Goal: Information Seeking & Learning: Compare options

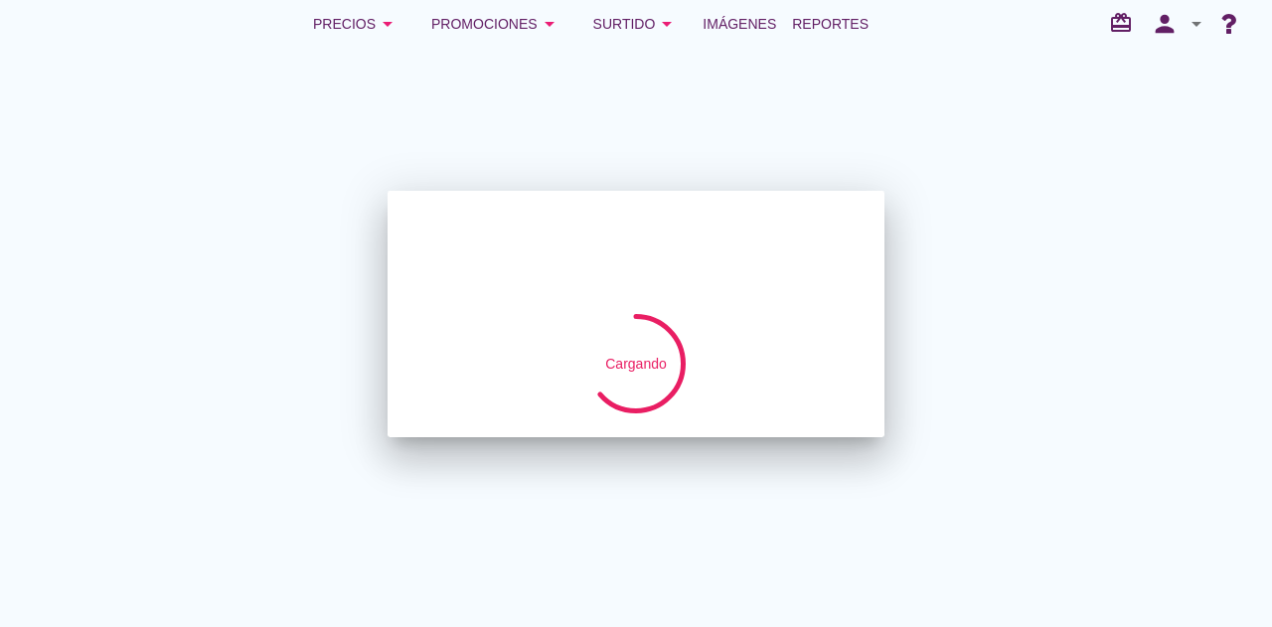
checkbox input "false"
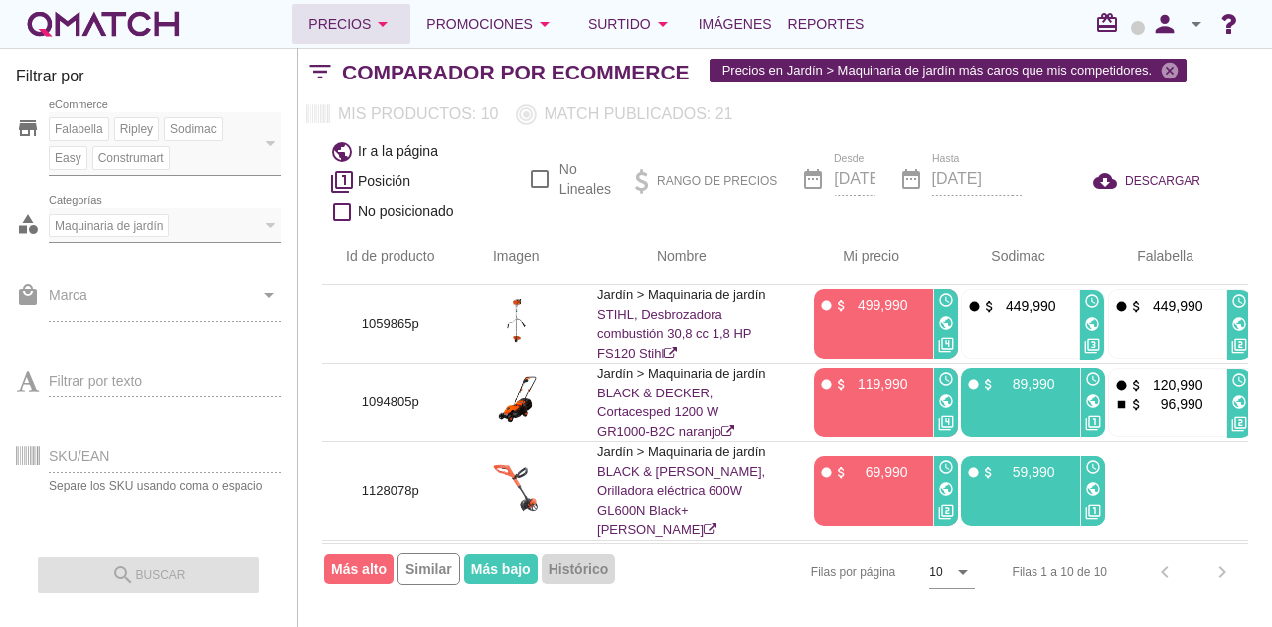
click at [386, 22] on icon "arrow_drop_down" at bounding box center [383, 24] width 24 height 24
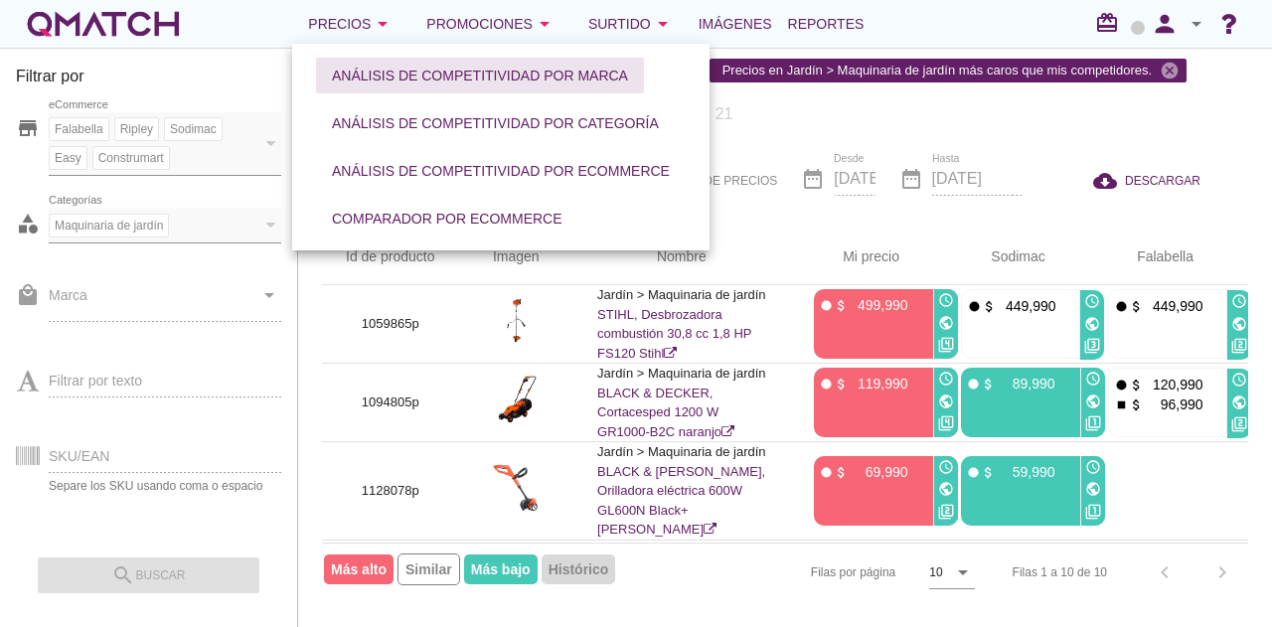
click at [414, 82] on div "Análisis de competitividad por marca" at bounding box center [480, 76] width 296 height 21
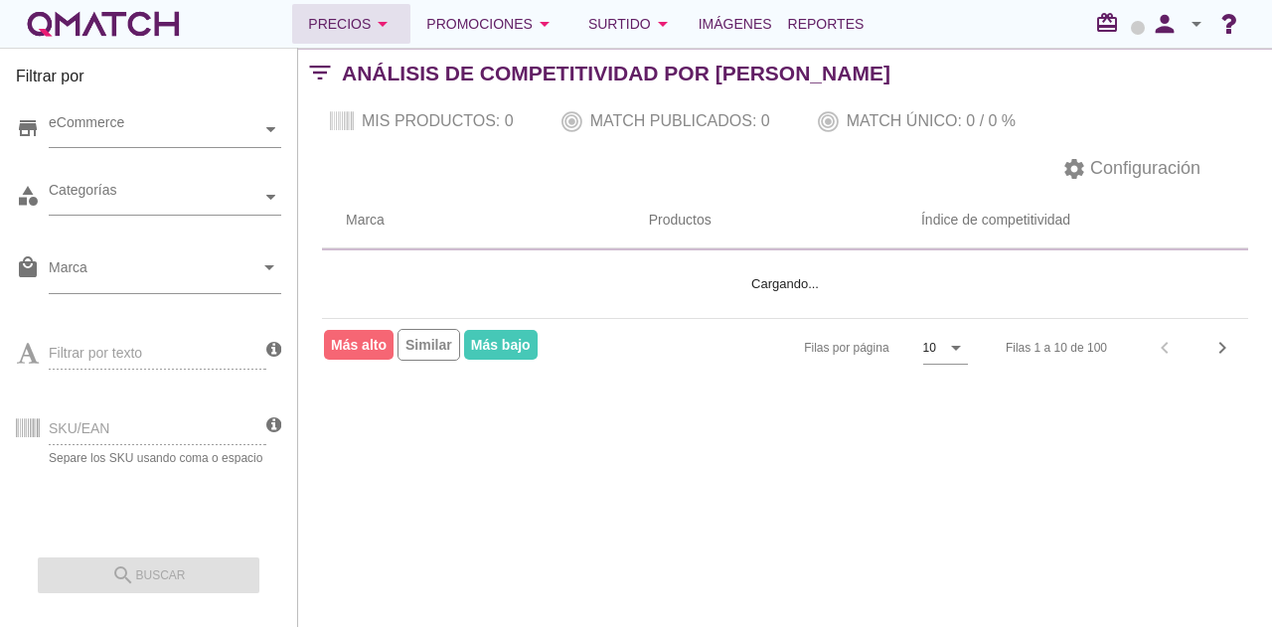
click at [384, 24] on icon "arrow_drop_down" at bounding box center [383, 24] width 24 height 24
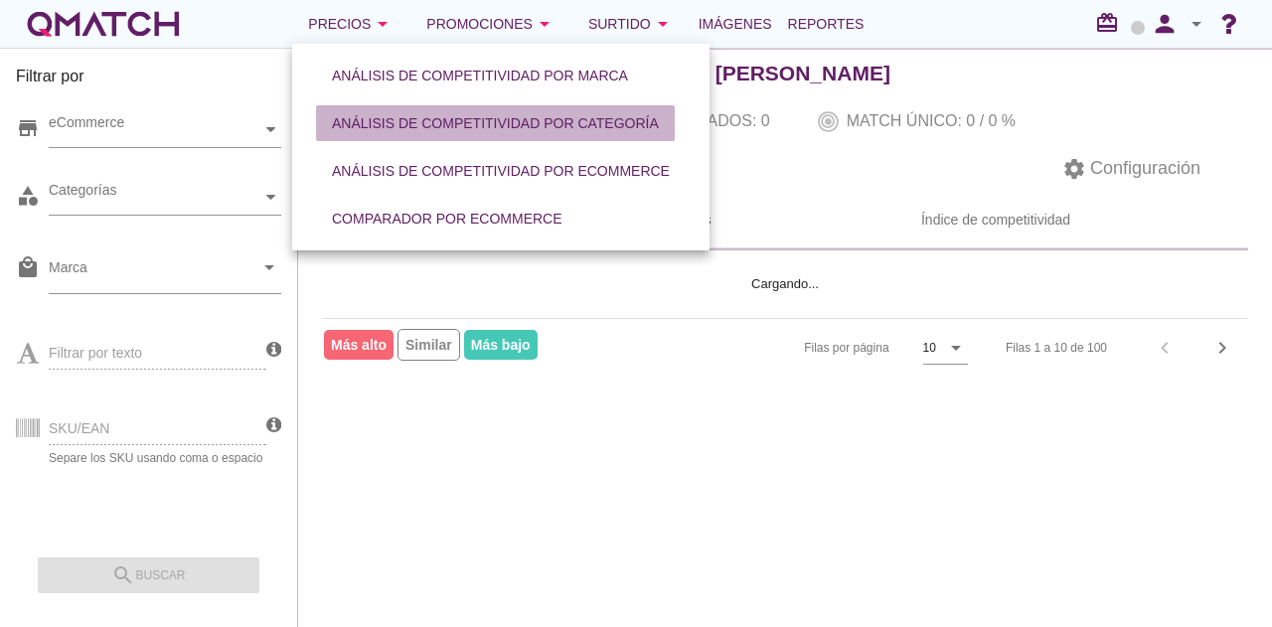
click at [397, 113] on div "Análisis de competitividad por categoría" at bounding box center [495, 123] width 327 height 21
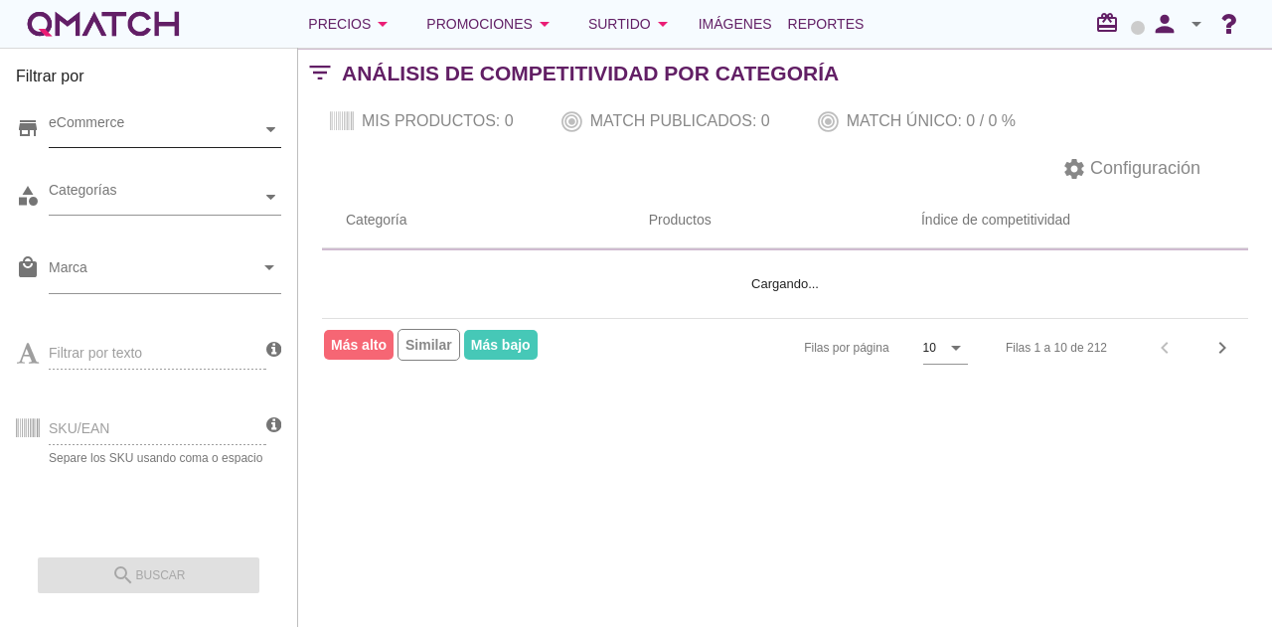
click at [143, 133] on div "eCommerce" at bounding box center [155, 129] width 213 height 21
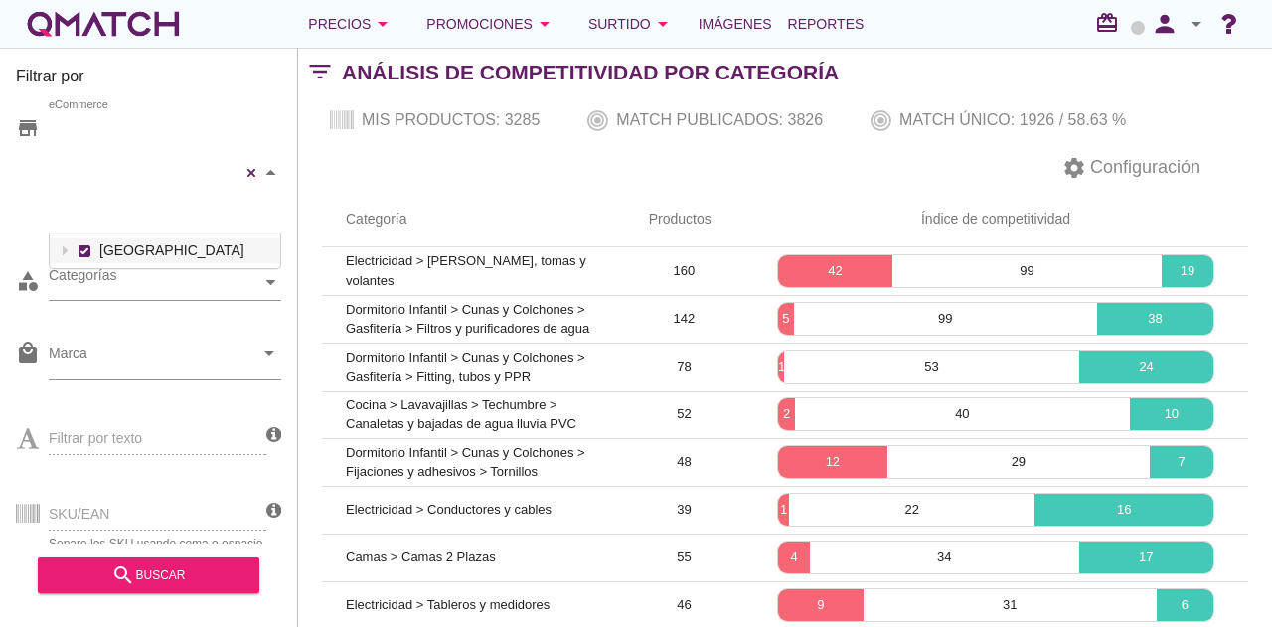
click at [143, 156] on div "Falabella Paris Ripley Sodimac Easy Construmart eCommerce Chile" at bounding box center [165, 172] width 233 height 121
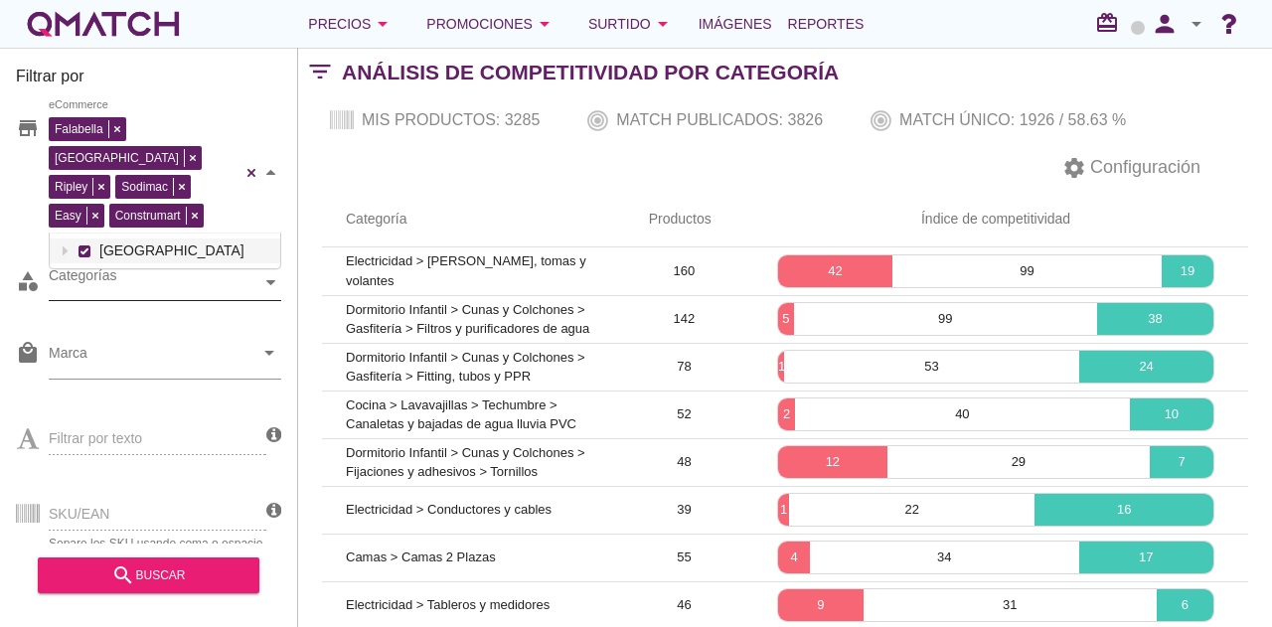
click at [137, 272] on div "Categorías" at bounding box center [155, 282] width 213 height 21
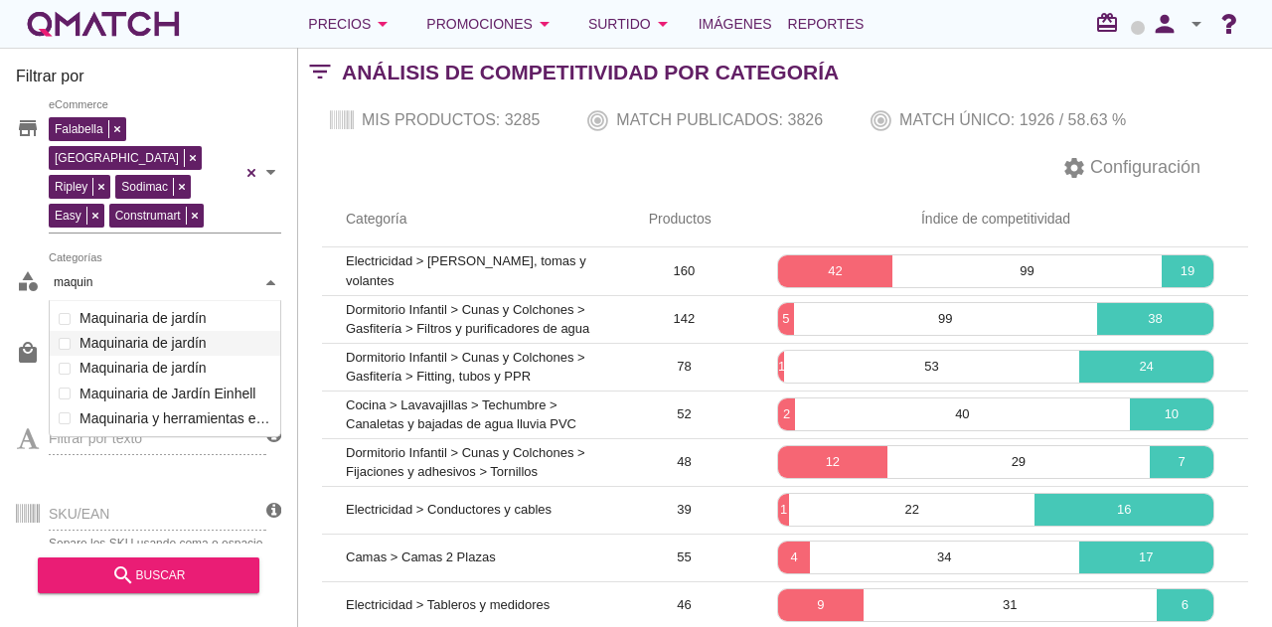
scroll to position [137, 233]
click at [153, 301] on div "Categorías maquin maquin Equipamiento médico Camas Funcionales Movilidad reduci…" at bounding box center [165, 283] width 233 height 36
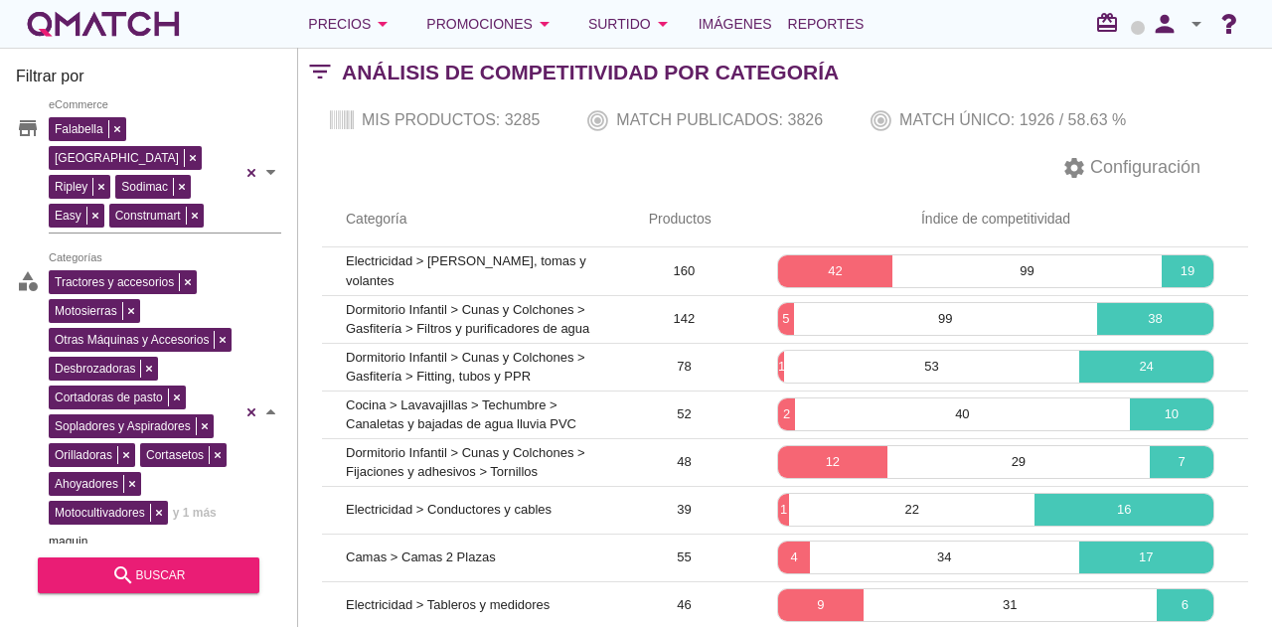
type input "maquin"
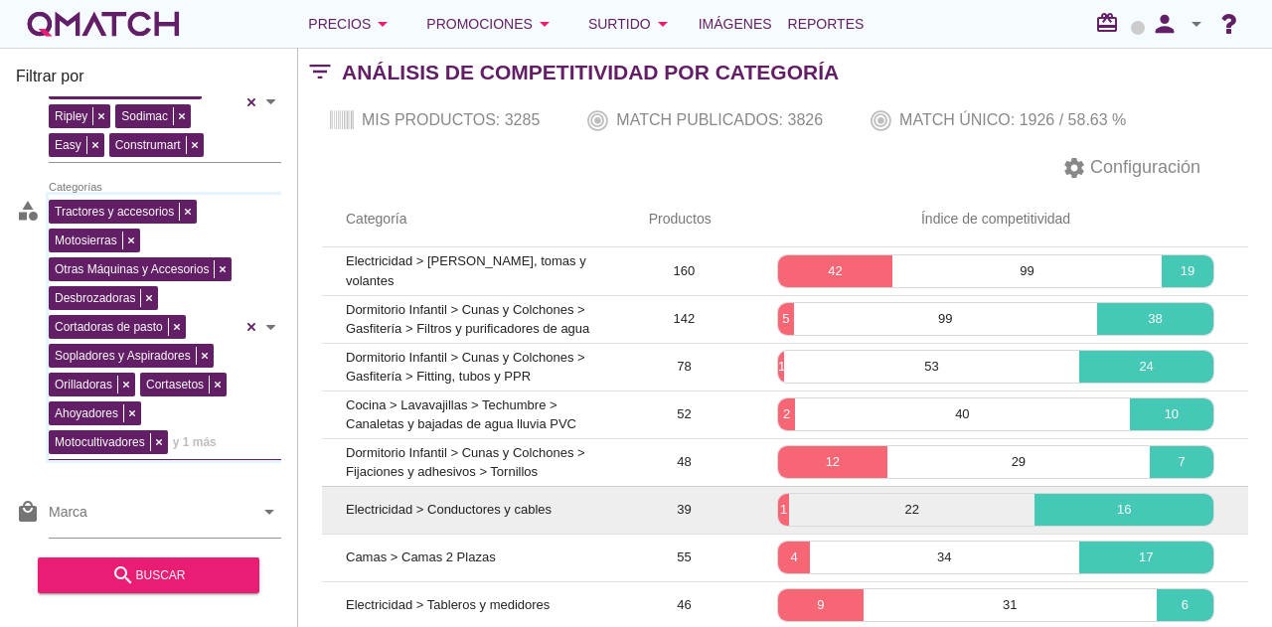
scroll to position [199, 0]
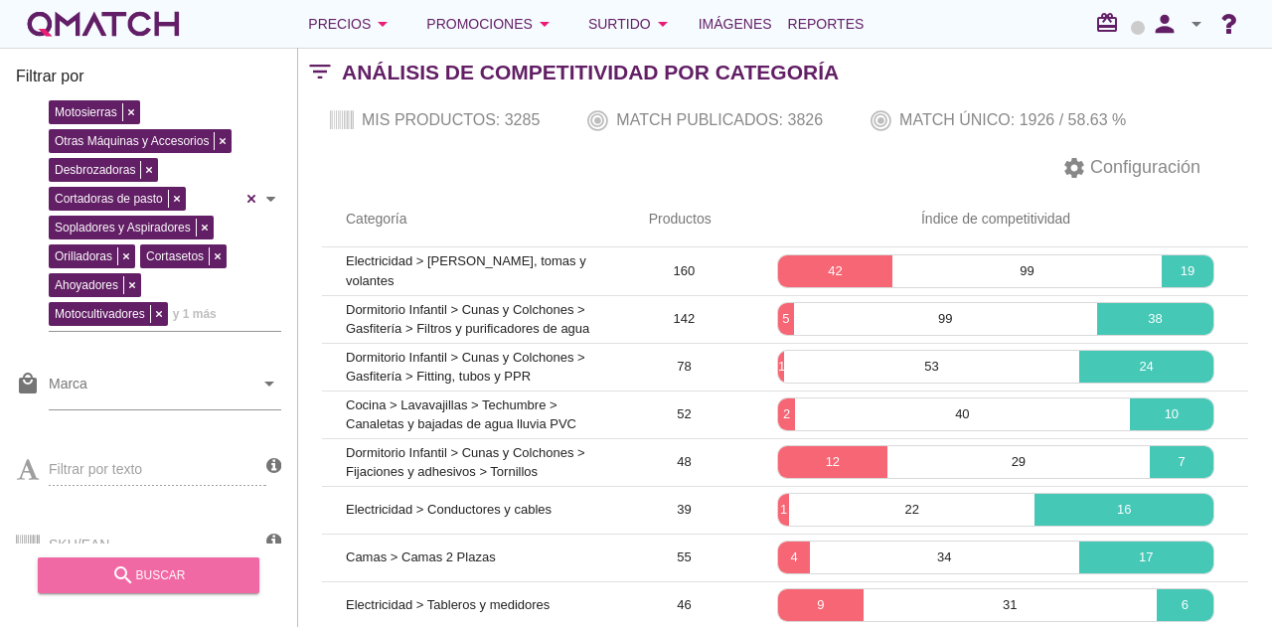
drag, startPoint x: 180, startPoint y: 578, endPoint x: 207, endPoint y: 526, distance: 59.1
click at [181, 578] on div "search buscar" at bounding box center [149, 576] width 190 height 24
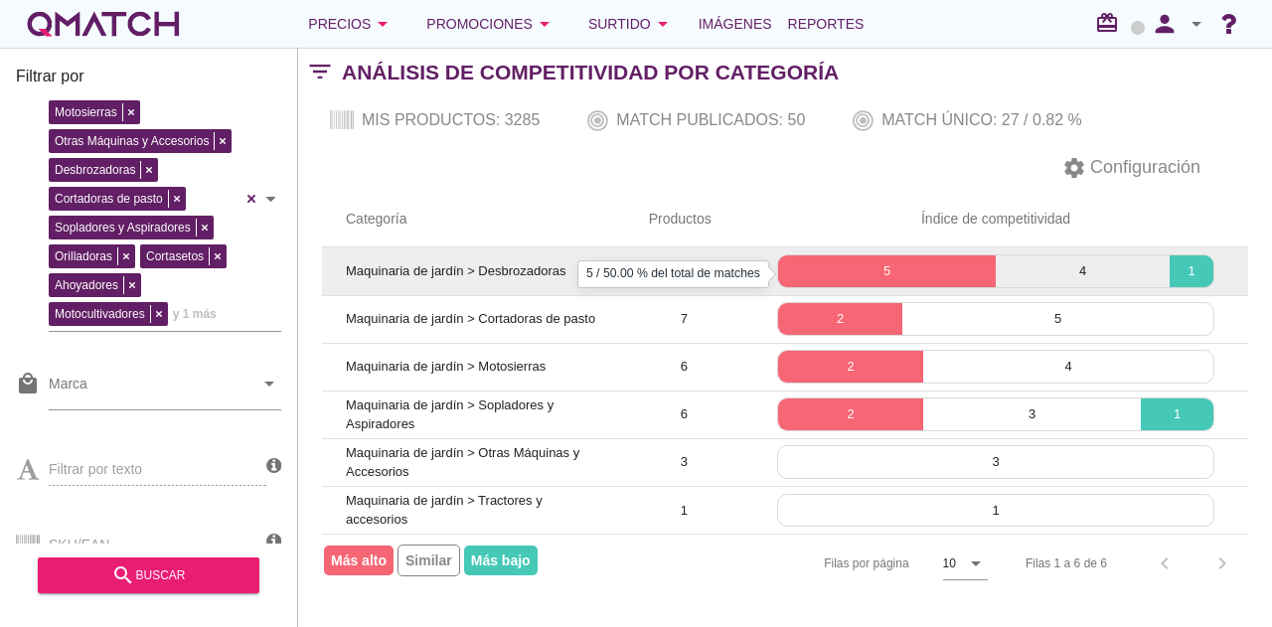
click at [833, 269] on p "5" at bounding box center [887, 271] width 218 height 20
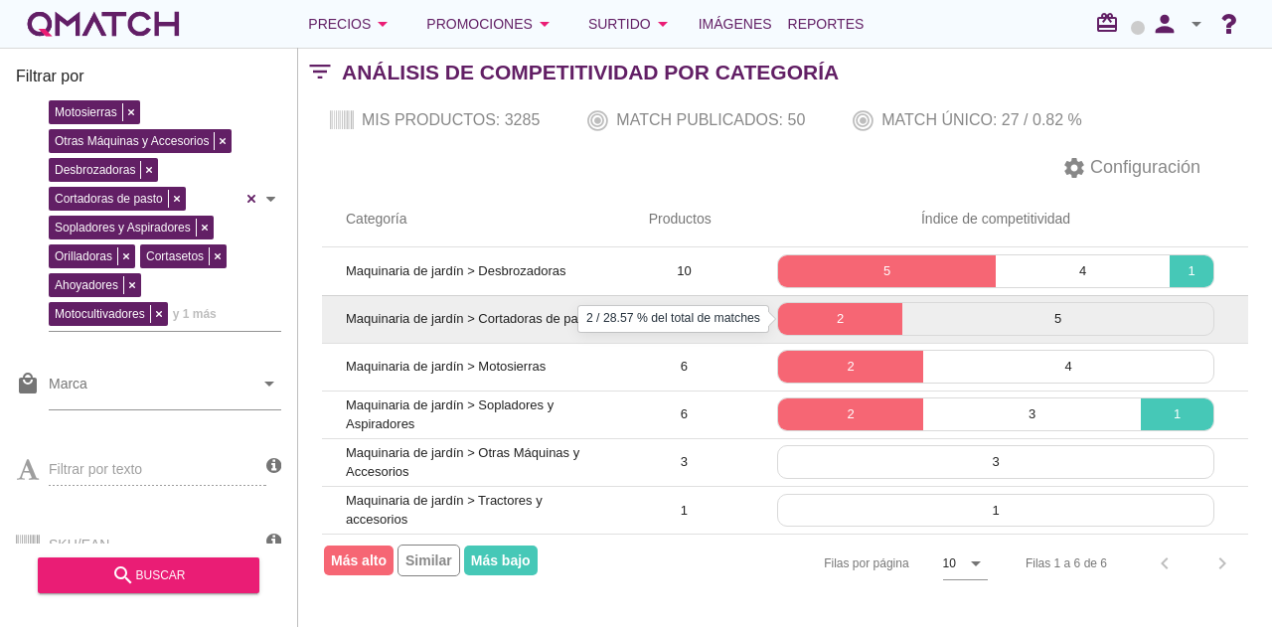
click at [825, 310] on p "2" at bounding box center [840, 319] width 124 height 20
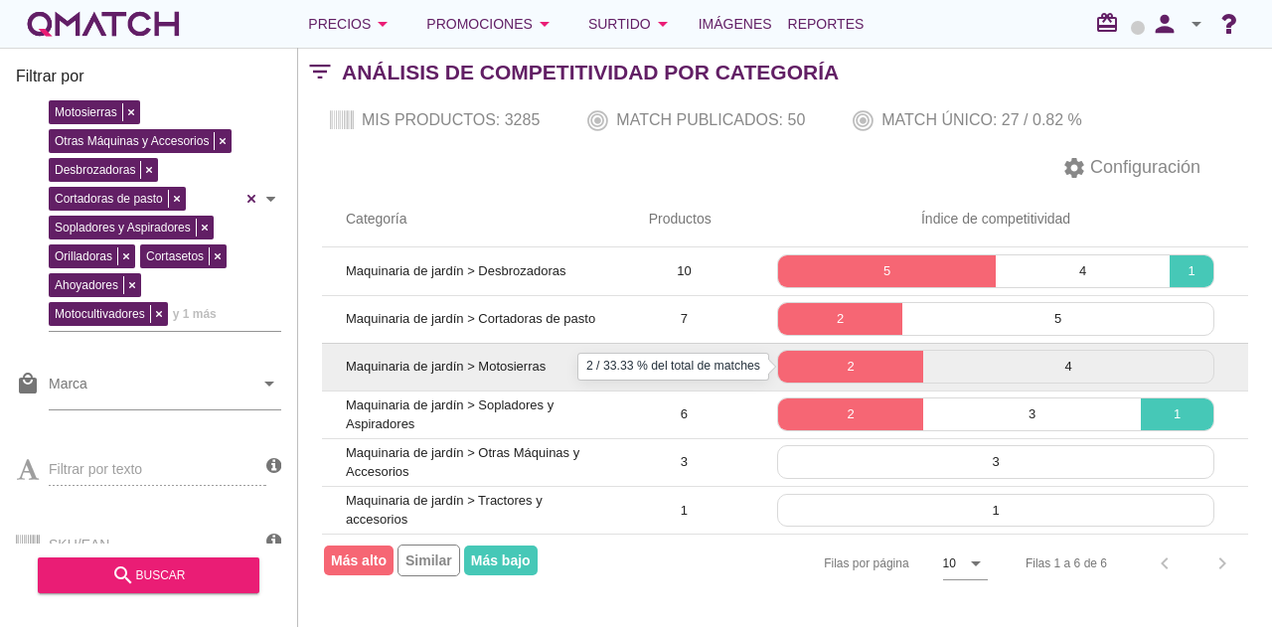
click at [821, 363] on p "2" at bounding box center [850, 367] width 145 height 20
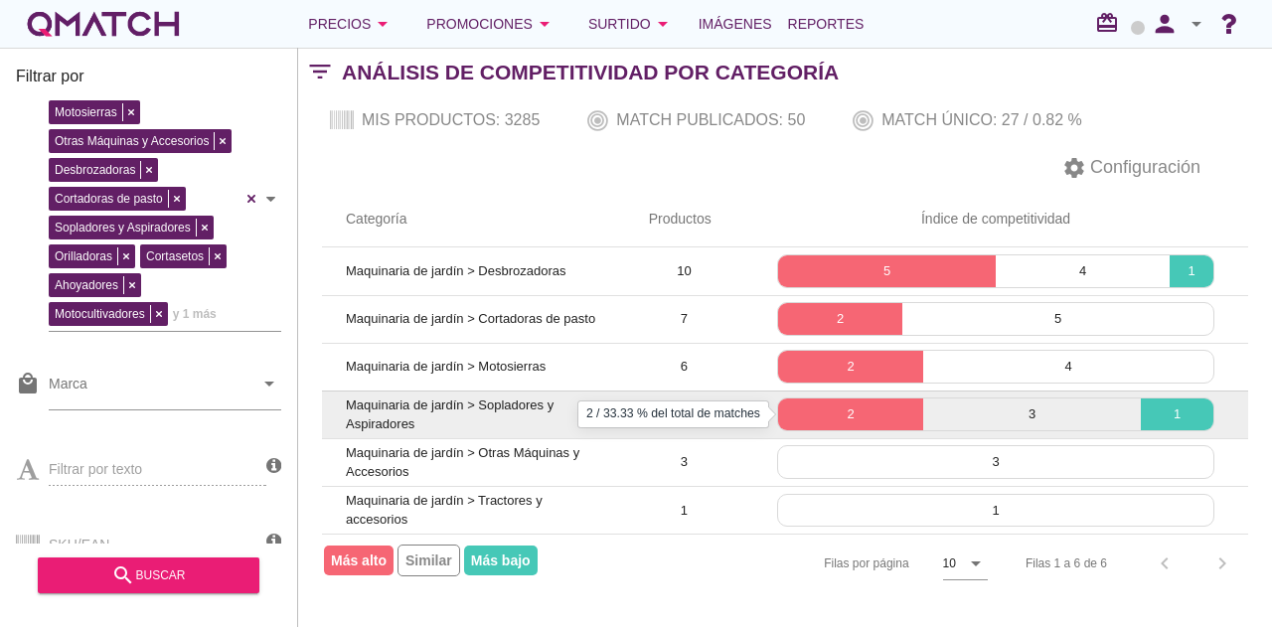
click at [841, 412] on p "2" at bounding box center [850, 415] width 145 height 20
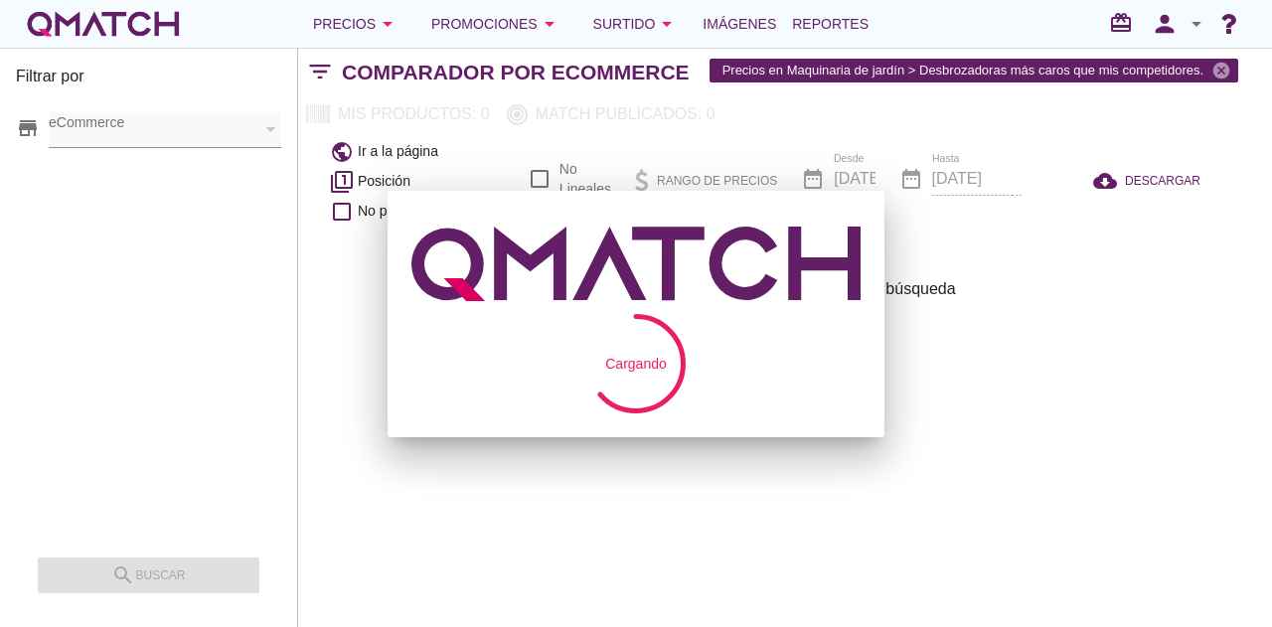
checkbox input "false"
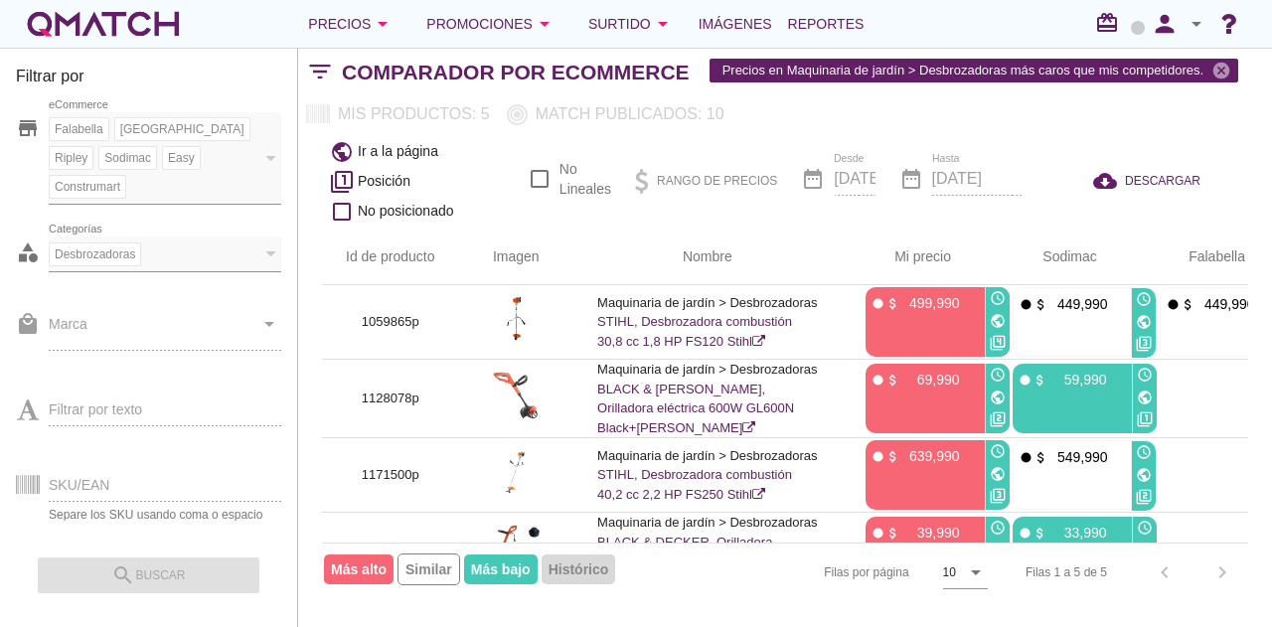
click at [777, 469] on tbody "1059865p Maquinaria de jardín > Desbrozadoras STIHL, Desbrozadora combustión 30…" at bounding box center [949, 475] width 1255 height 380
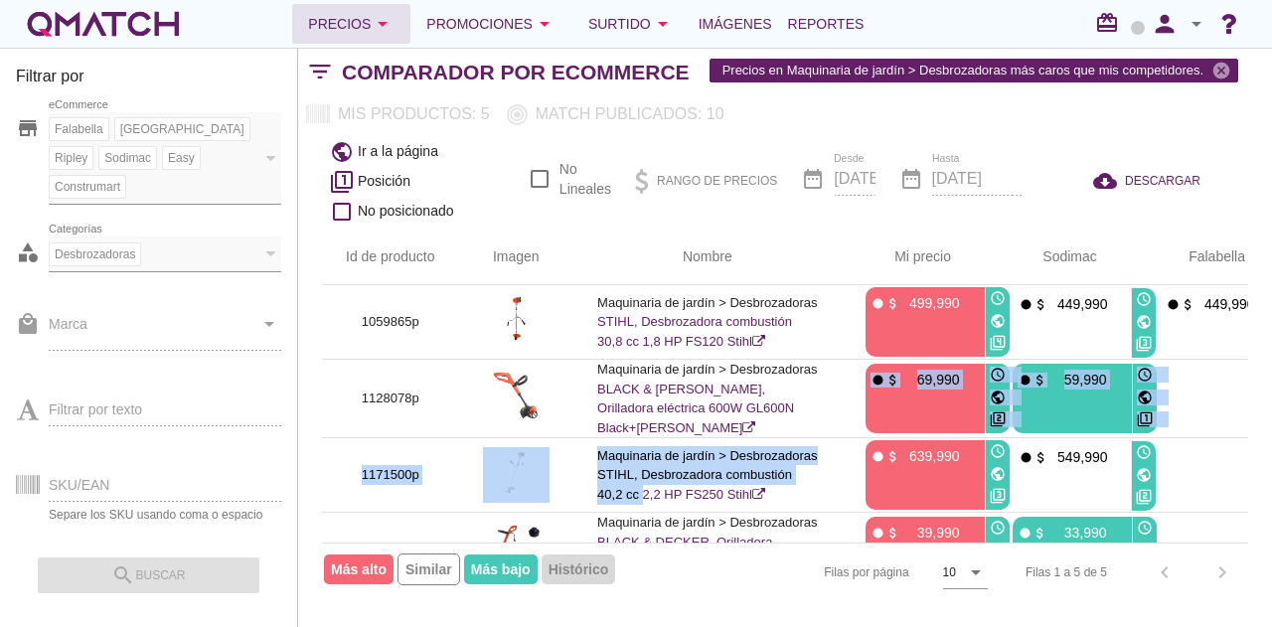
drag, startPoint x: 338, startPoint y: 25, endPoint x: 372, endPoint y: 40, distance: 36.9
click at [339, 25] on div "Precios arrow_drop_down" at bounding box center [351, 24] width 86 height 24
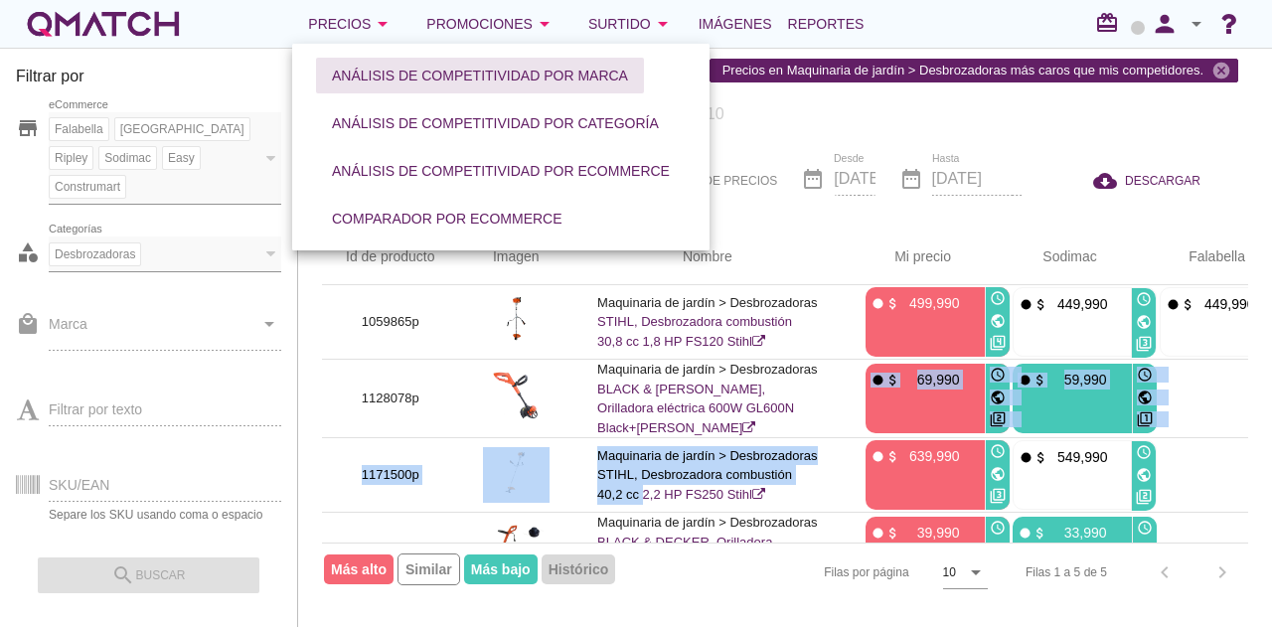
click at [471, 82] on div "Análisis de competitividad por marca" at bounding box center [480, 76] width 296 height 21
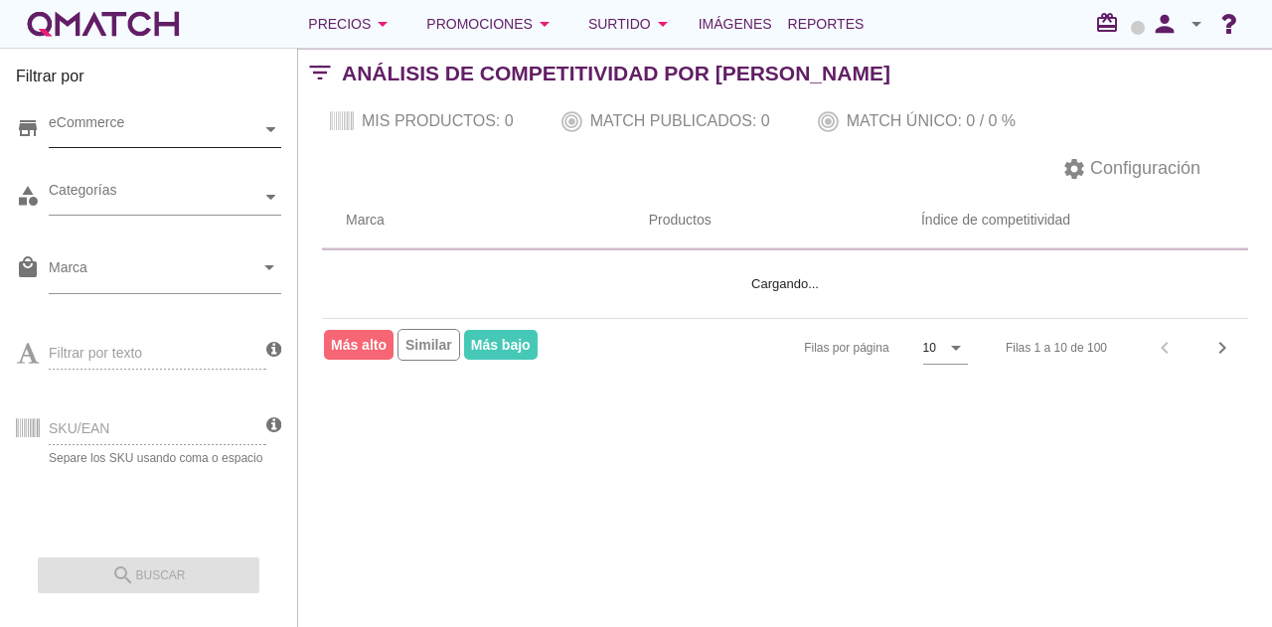
click at [159, 136] on div "eCommerce" at bounding box center [155, 129] width 213 height 21
click at [126, 148] on div "eCommerce Chile" at bounding box center [165, 130] width 233 height 36
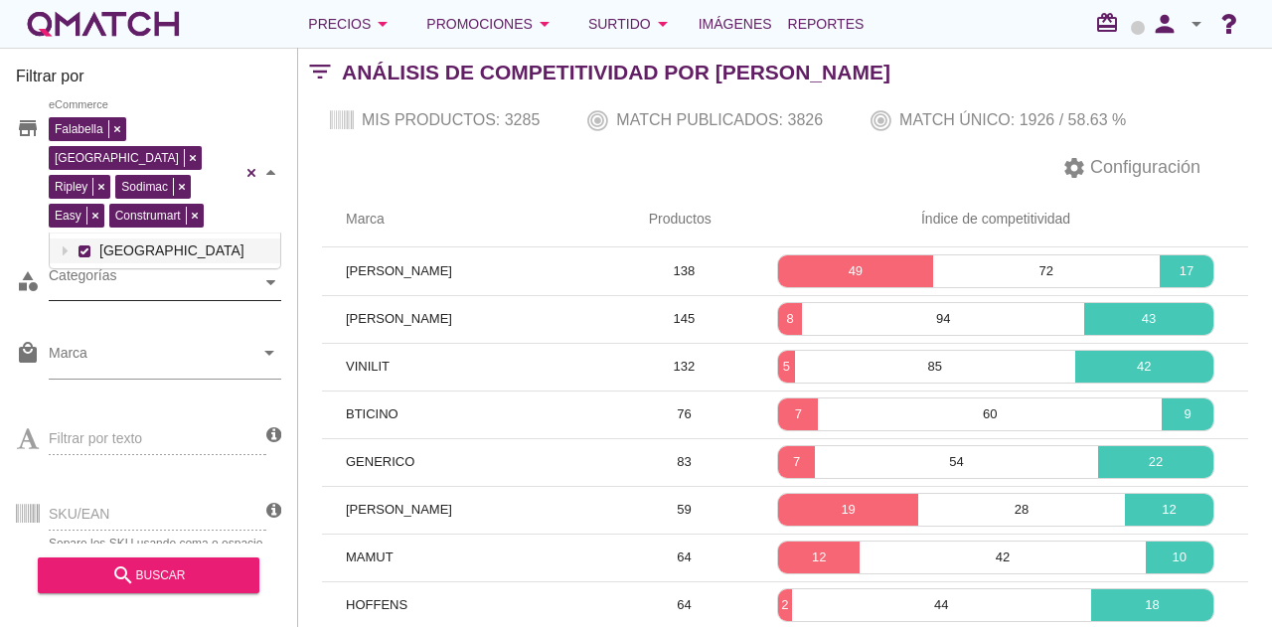
click at [146, 269] on div "Categorías" at bounding box center [165, 283] width 233 height 36
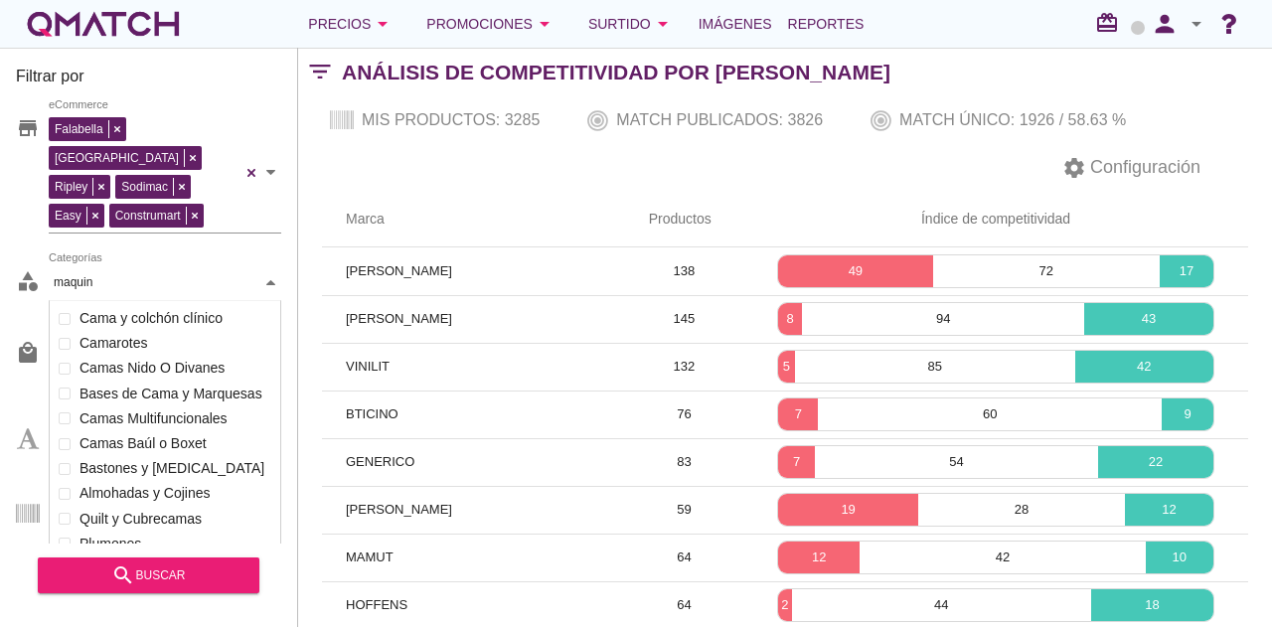
scroll to position [137, 233]
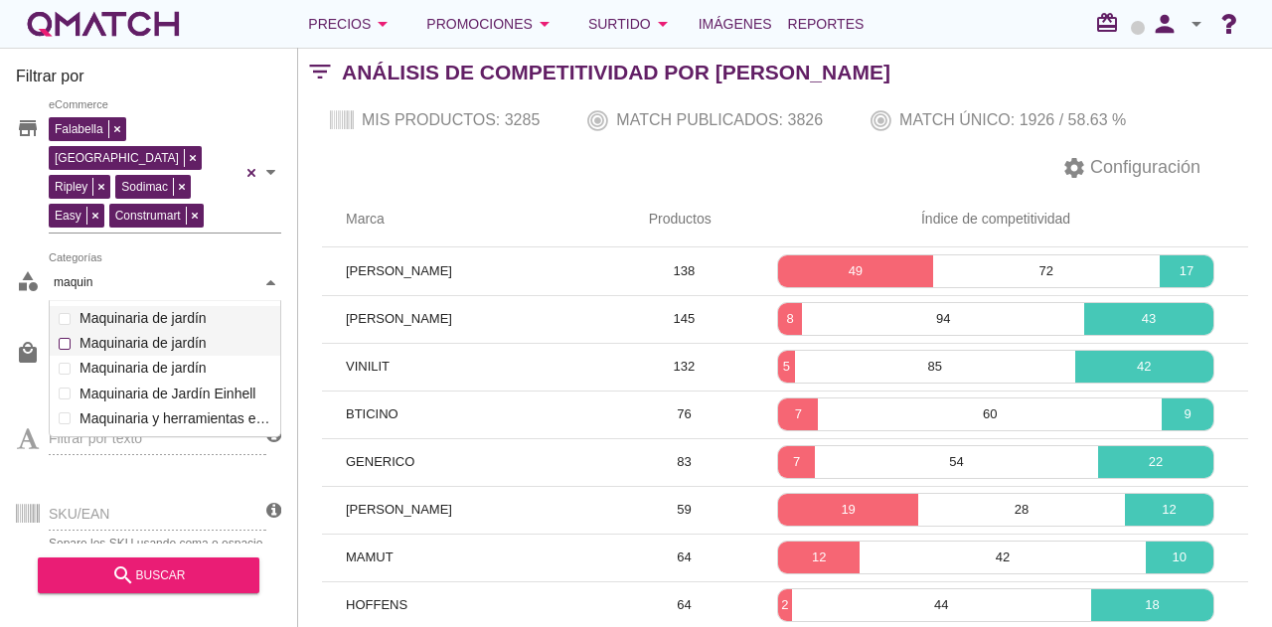
click at [131, 301] on div "Categorías maquin maquin Equipamiento médico Camas Funcionales Movilidad reduci…" at bounding box center [165, 283] width 233 height 36
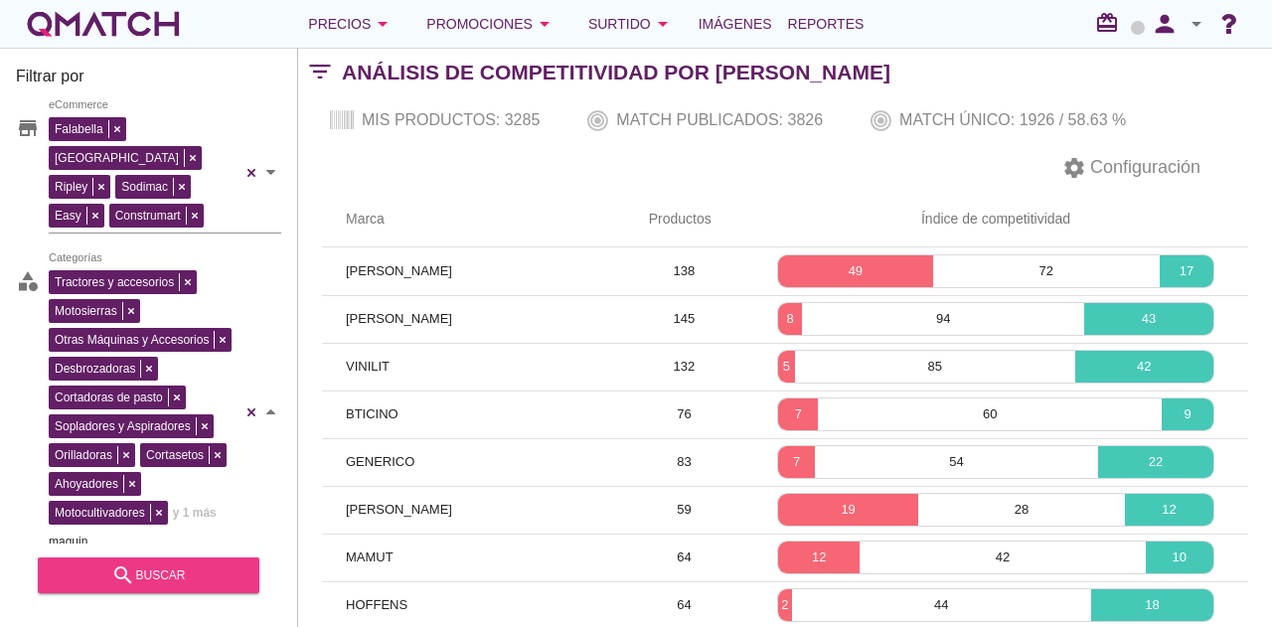
type input "maquin"
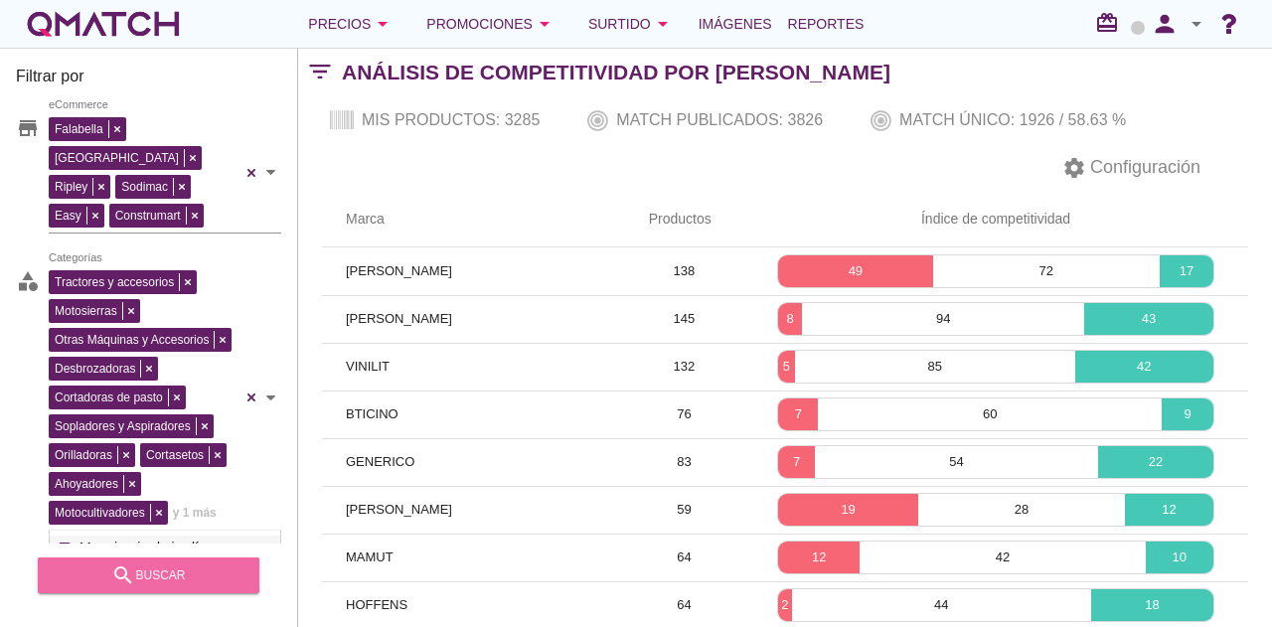
click at [161, 575] on div "search buscar" at bounding box center [149, 576] width 190 height 24
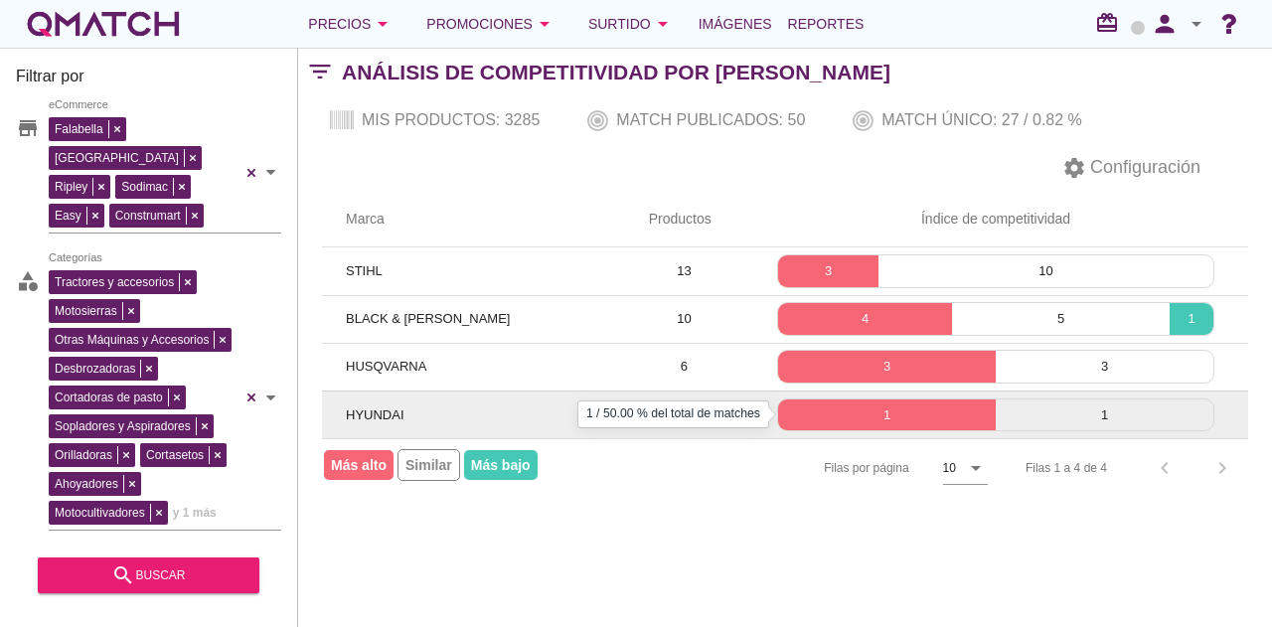
click at [858, 423] on p "1" at bounding box center [887, 416] width 218 height 20
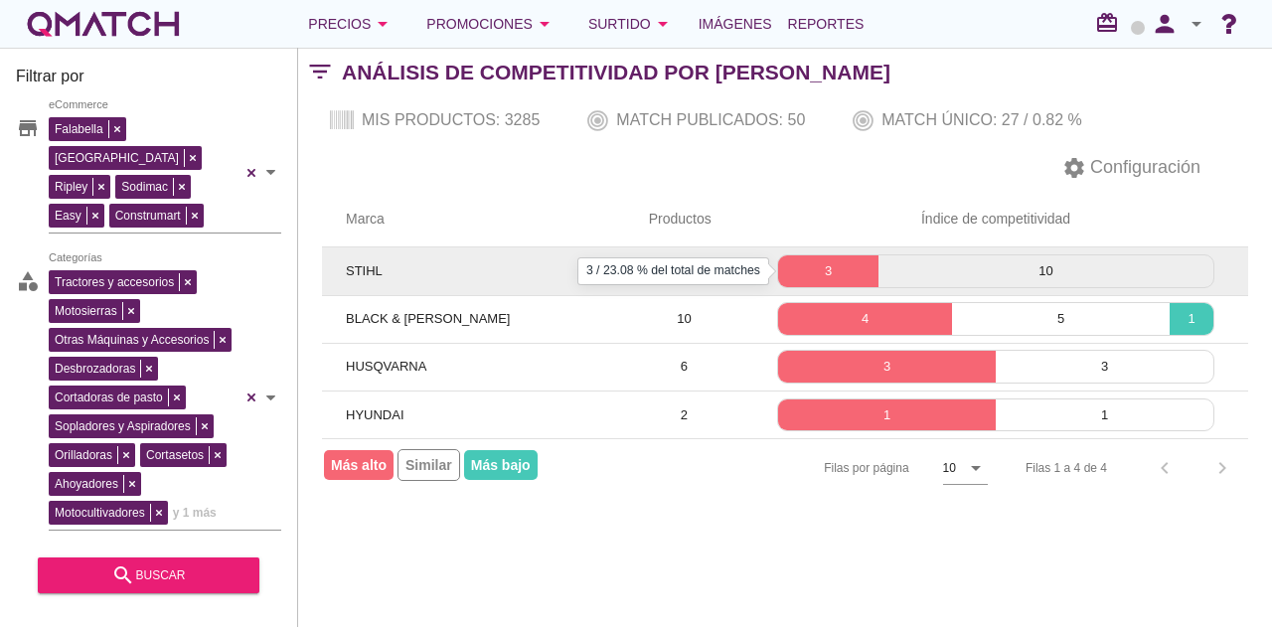
click at [847, 265] on p "3" at bounding box center [828, 271] width 100 height 20
click at [811, 272] on p "3" at bounding box center [828, 271] width 100 height 20
click at [843, 264] on p "3" at bounding box center [828, 271] width 100 height 20
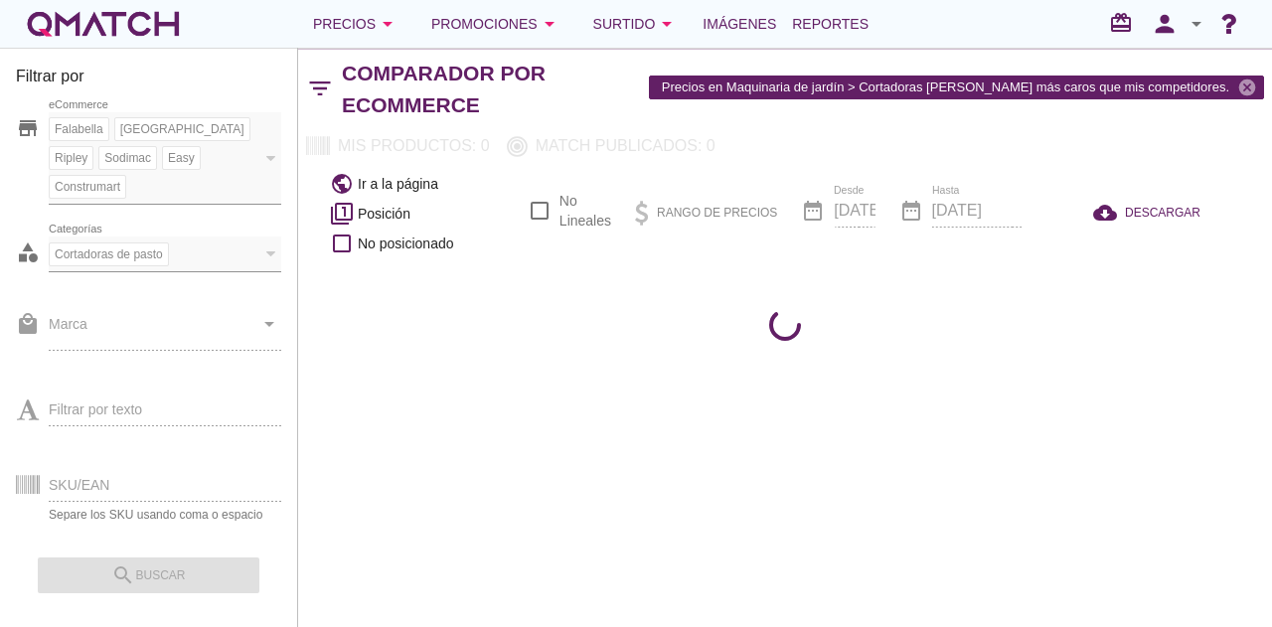
checkbox input "false"
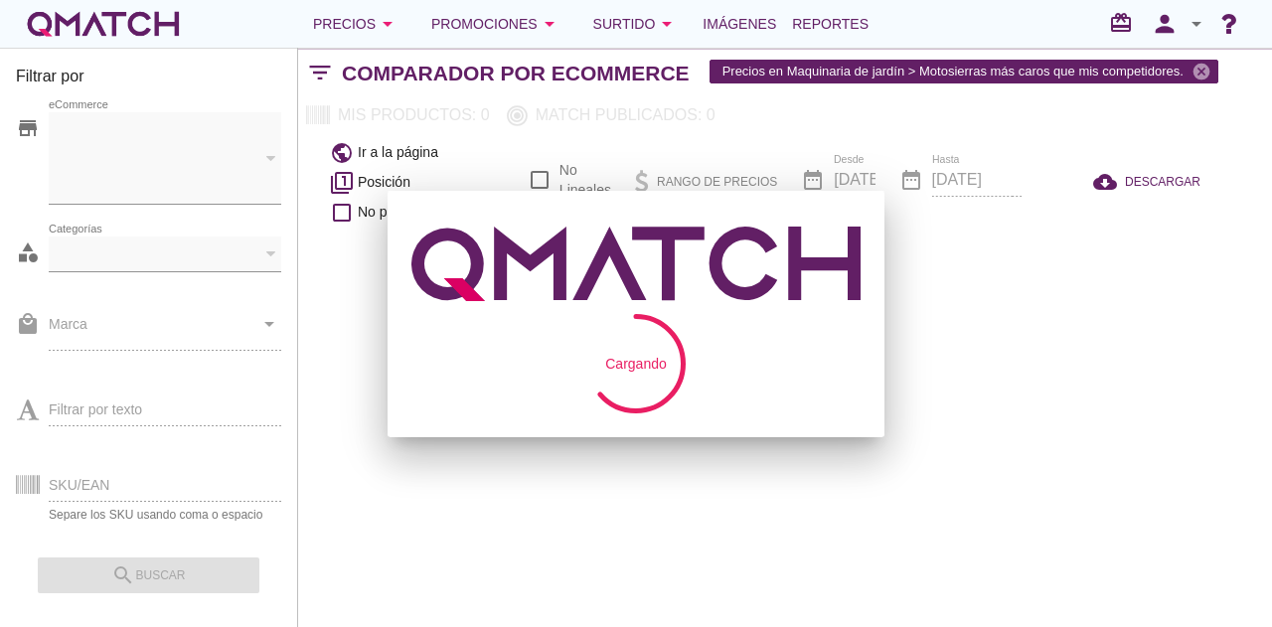
checkbox input "false"
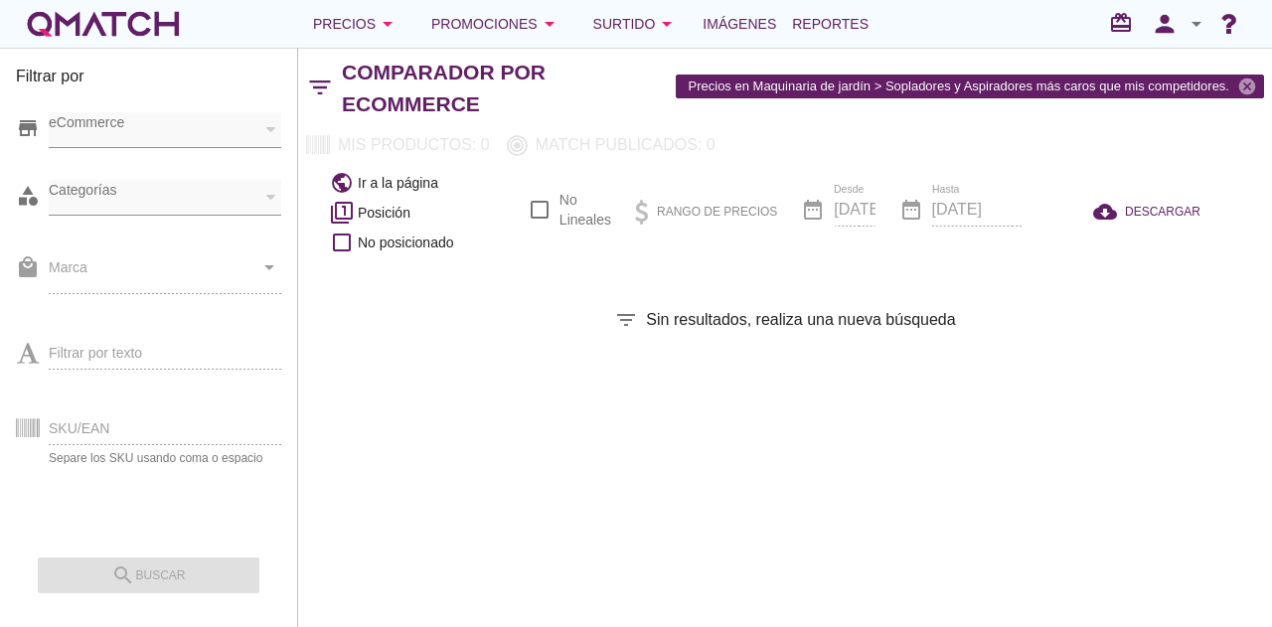
checkbox input "false"
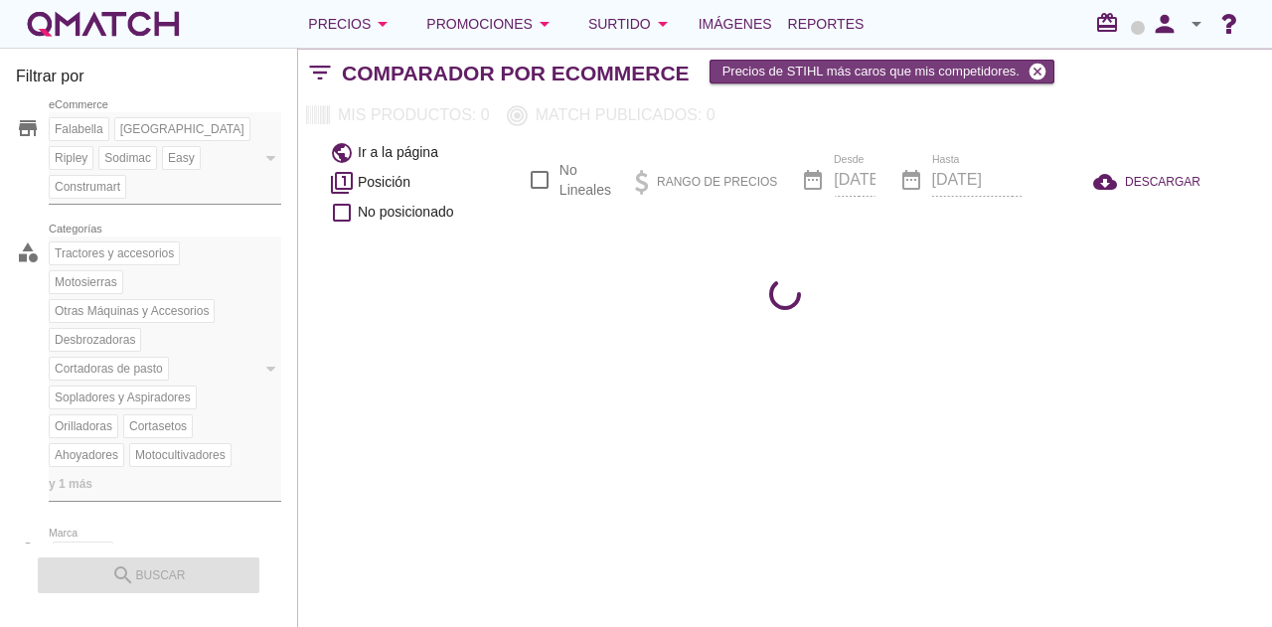
click at [1038, 70] on icon "cancel" at bounding box center [1038, 72] width 20 height 20
checkbox input "false"
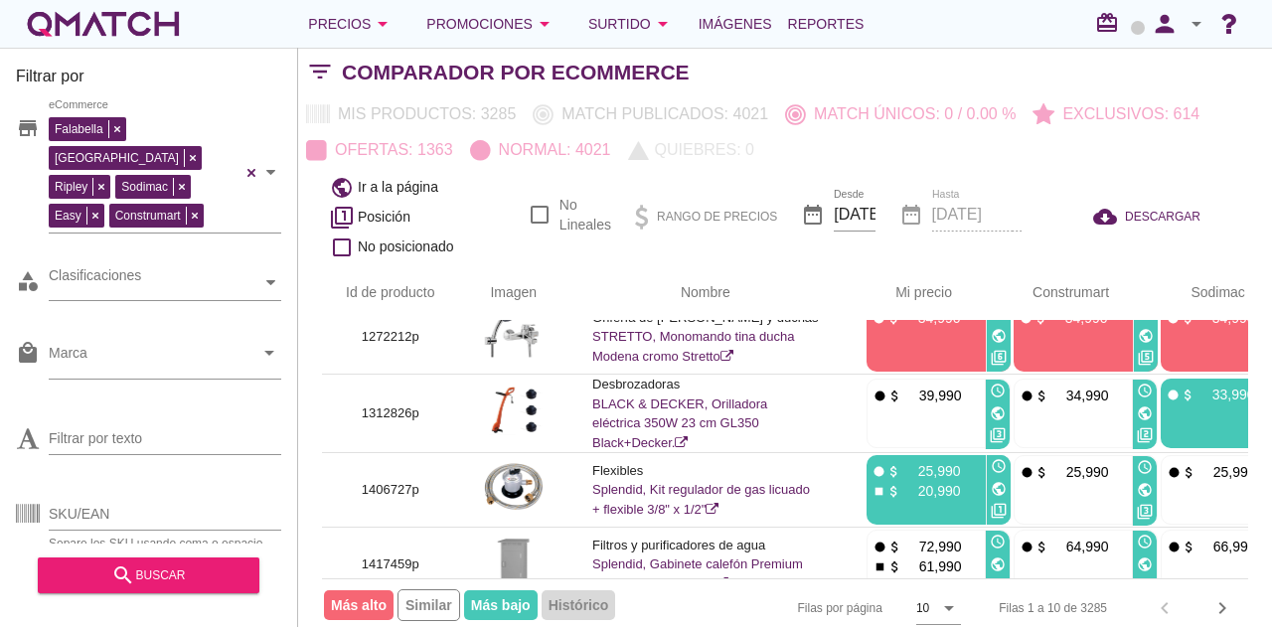
scroll to position [99, 0]
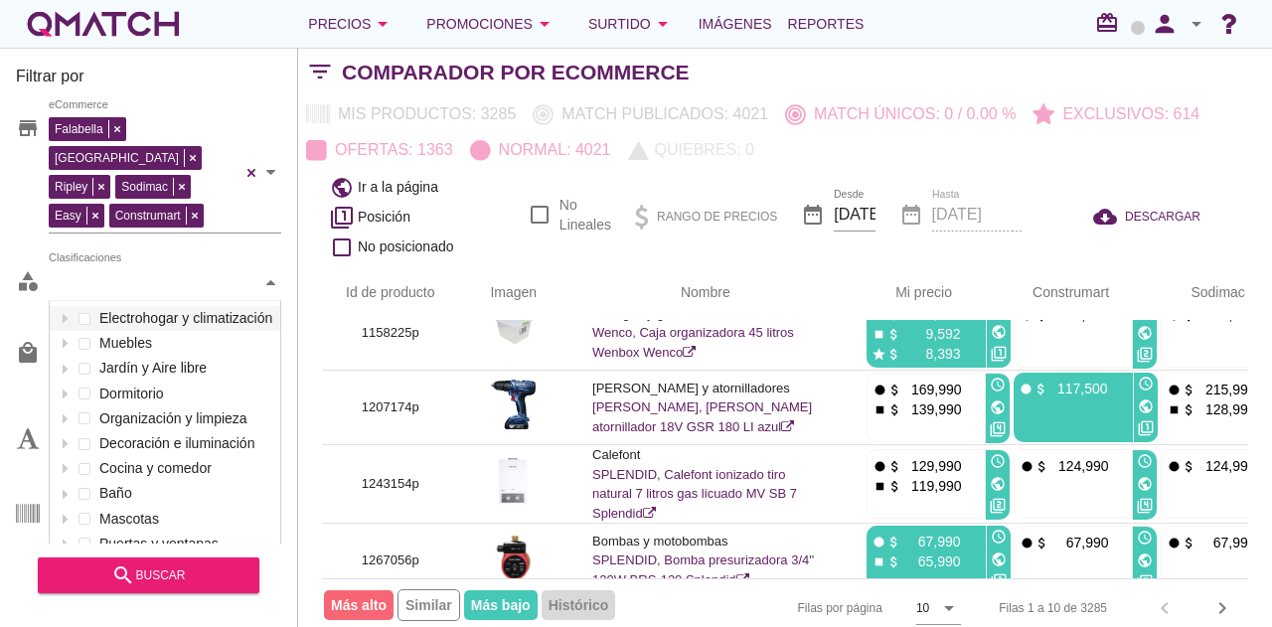
click at [170, 272] on div "Clasificaciones" at bounding box center [155, 282] width 213 height 21
drag, startPoint x: 191, startPoint y: 229, endPoint x: 143, endPoint y: 280, distance: 70.3
click at [192, 257] on div "category Clasificaciones Electrohogar y climatización Muebles Jardín y Aire lib…" at bounding box center [148, 287] width 265 height 60
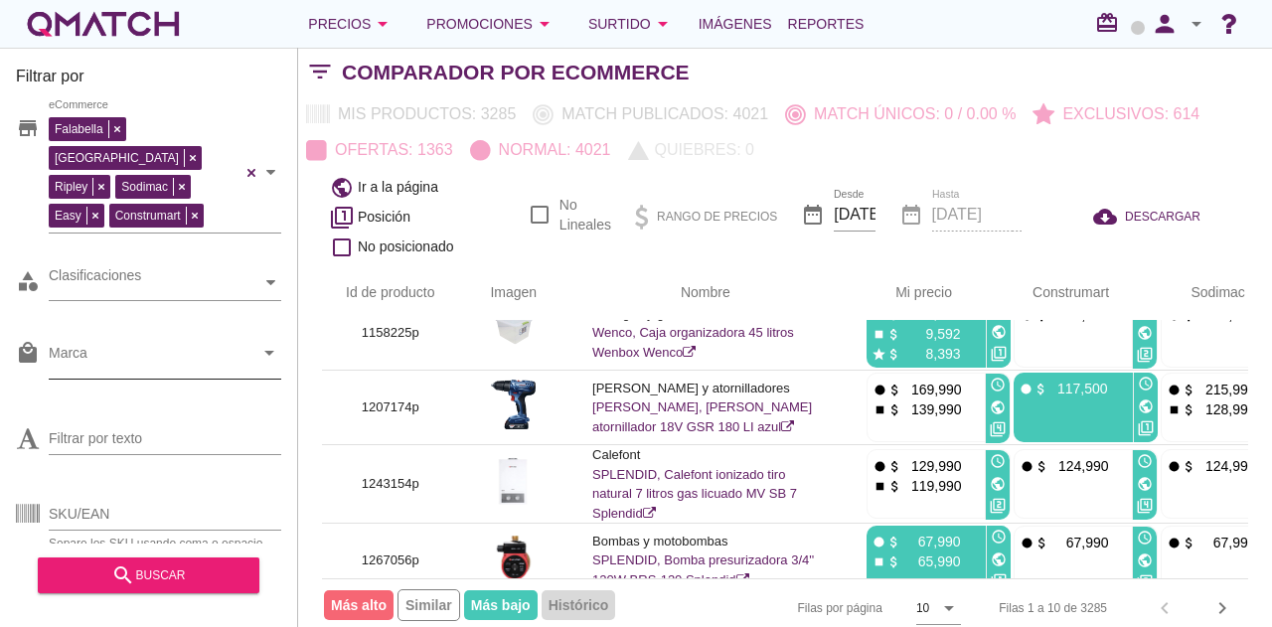
click at [119, 342] on input "Marca" at bounding box center [151, 358] width 205 height 32
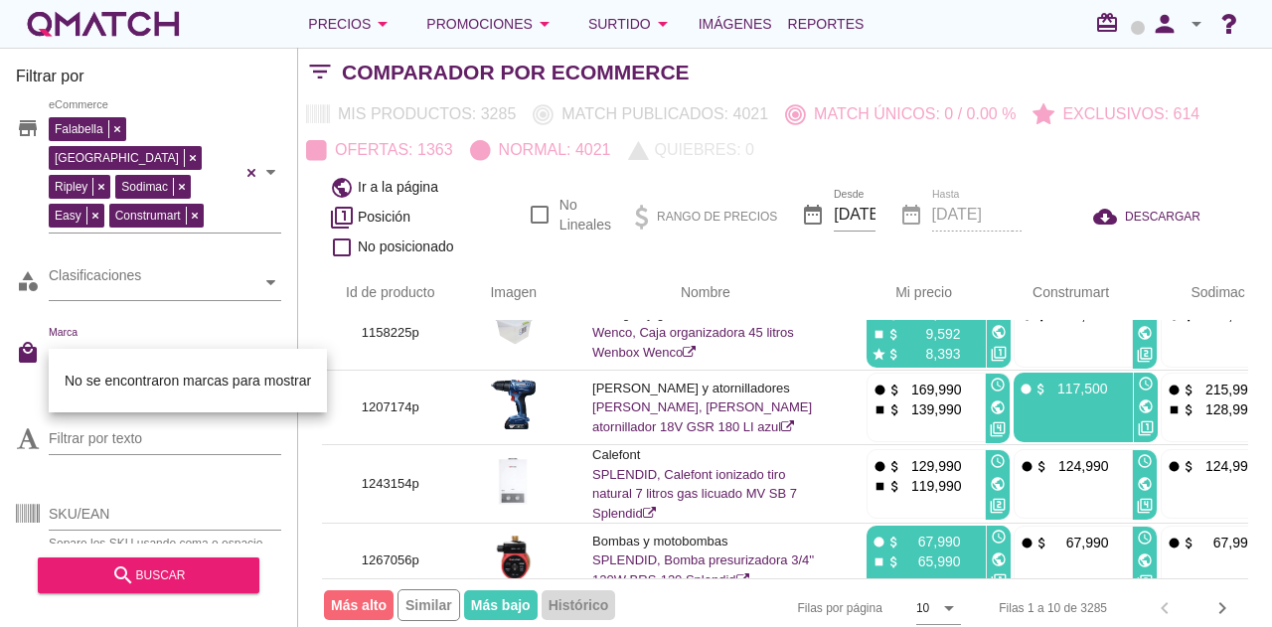
drag, startPoint x: 257, startPoint y: 331, endPoint x: 258, endPoint y: 318, distance: 13.0
click at [258, 341] on icon "arrow_drop_down" at bounding box center [269, 353] width 24 height 24
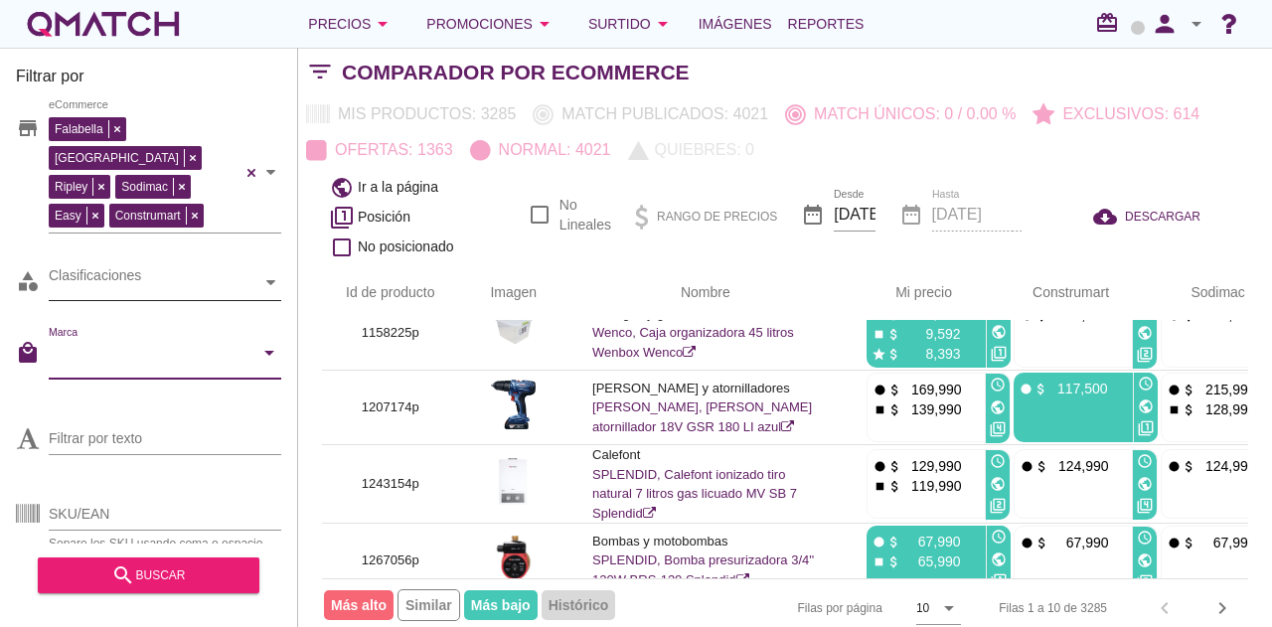
click at [268, 278] on icon at bounding box center [270, 282] width 9 height 9
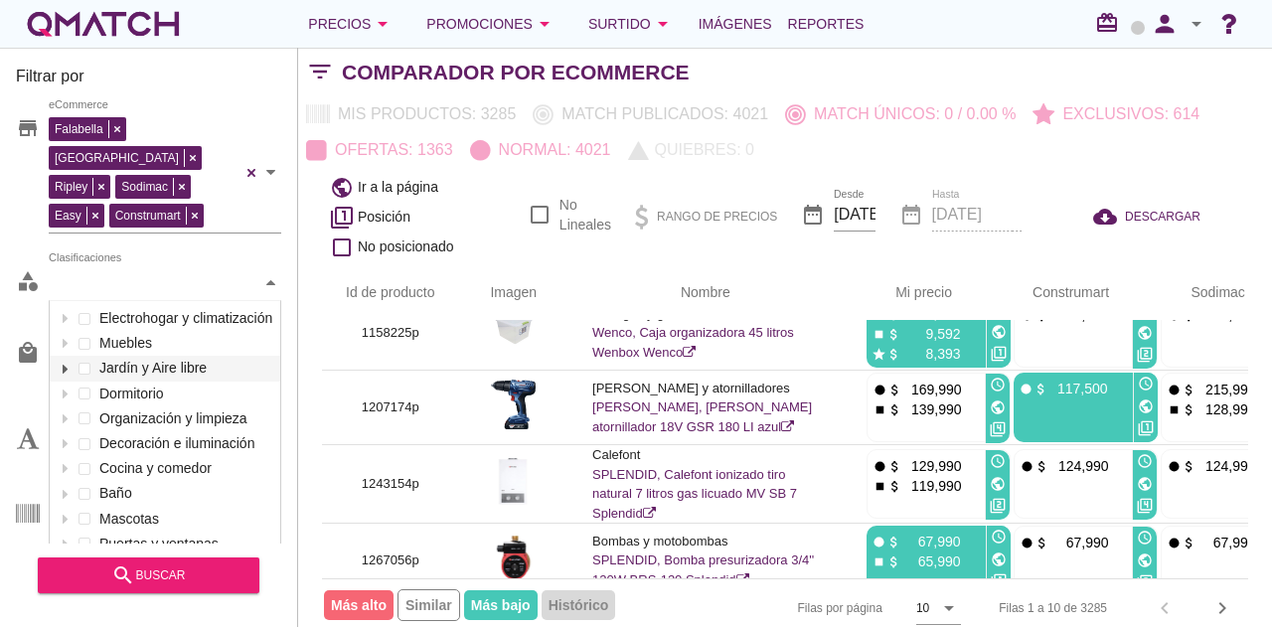
click at [71, 356] on div at bounding box center [65, 368] width 20 height 25
click at [97, 518] on div "Electrohogar y climatización Muebles Jardín y Aire libre Muebles de terrazas Ja…" at bounding box center [165, 581] width 231 height 551
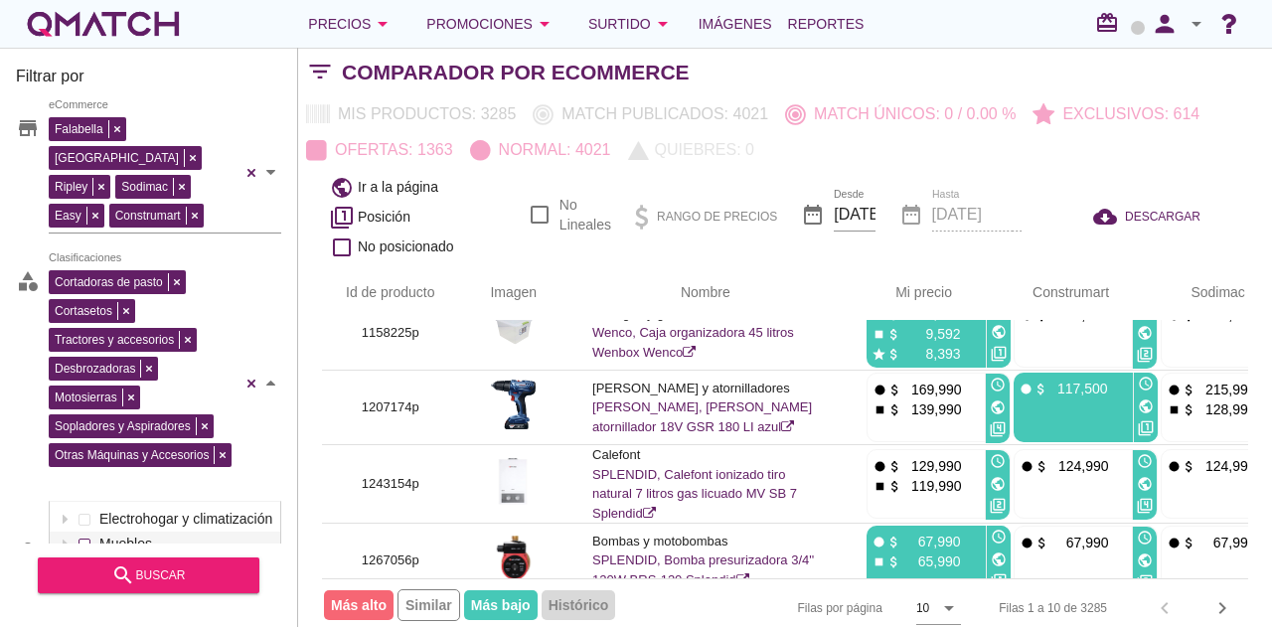
scroll to position [264, 0]
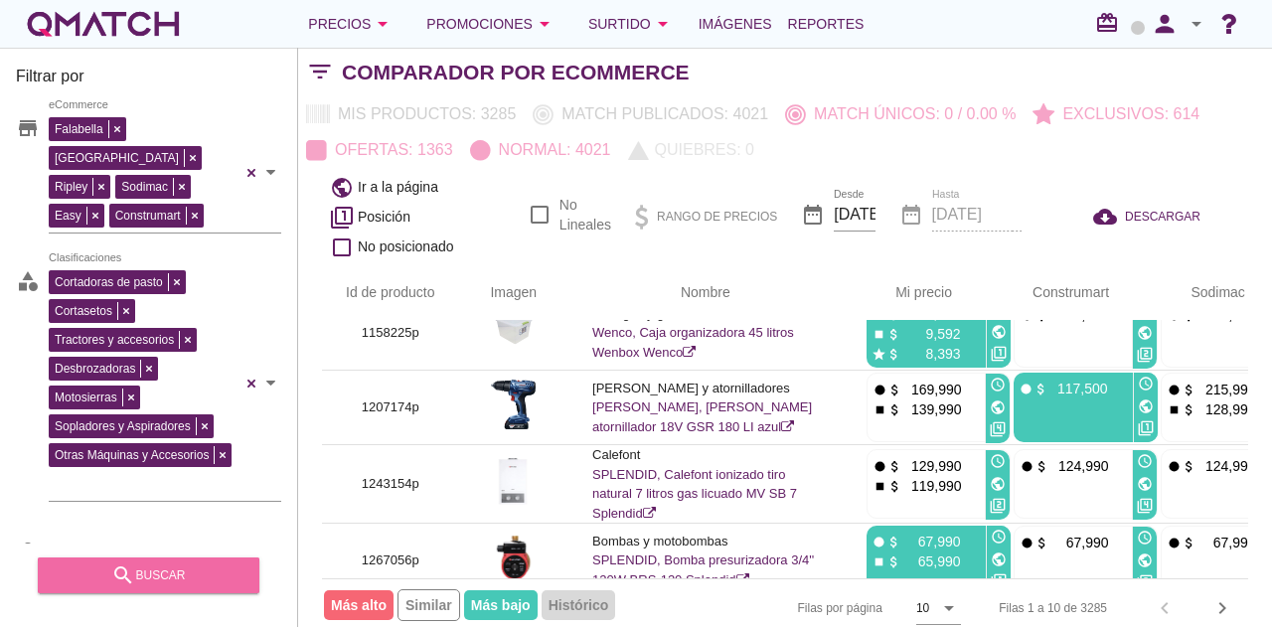
click at [200, 569] on div "search buscar" at bounding box center [149, 576] width 190 height 24
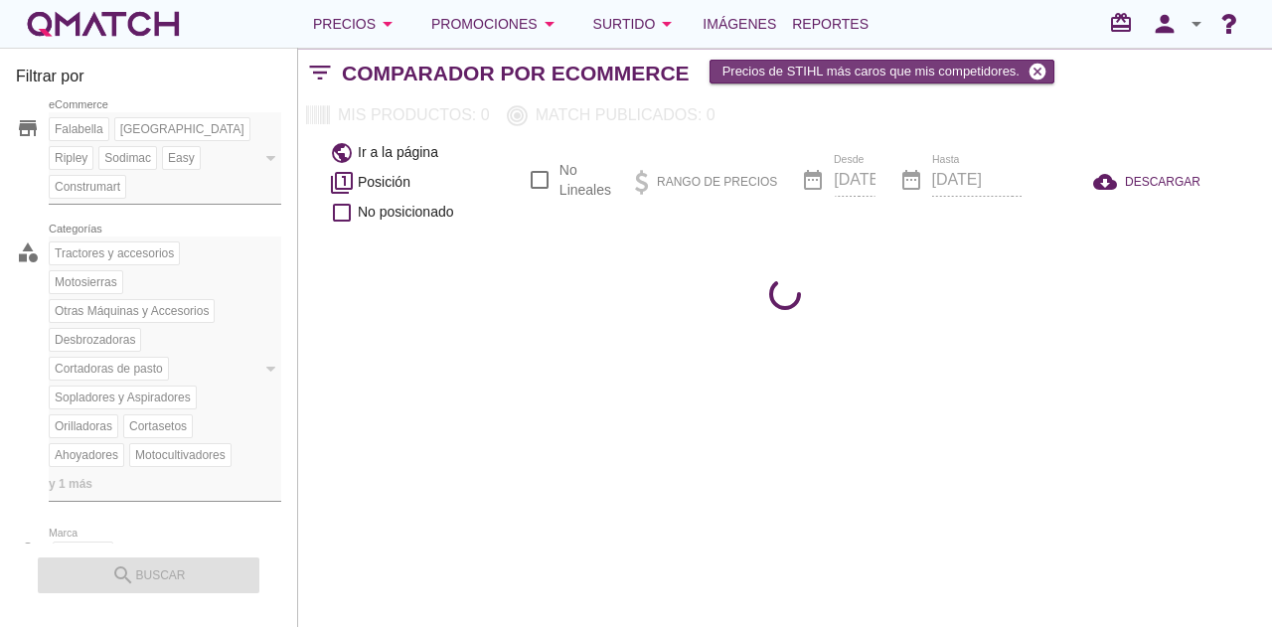
click at [1034, 66] on icon "cancel" at bounding box center [1038, 72] width 20 height 20
checkbox input "false"
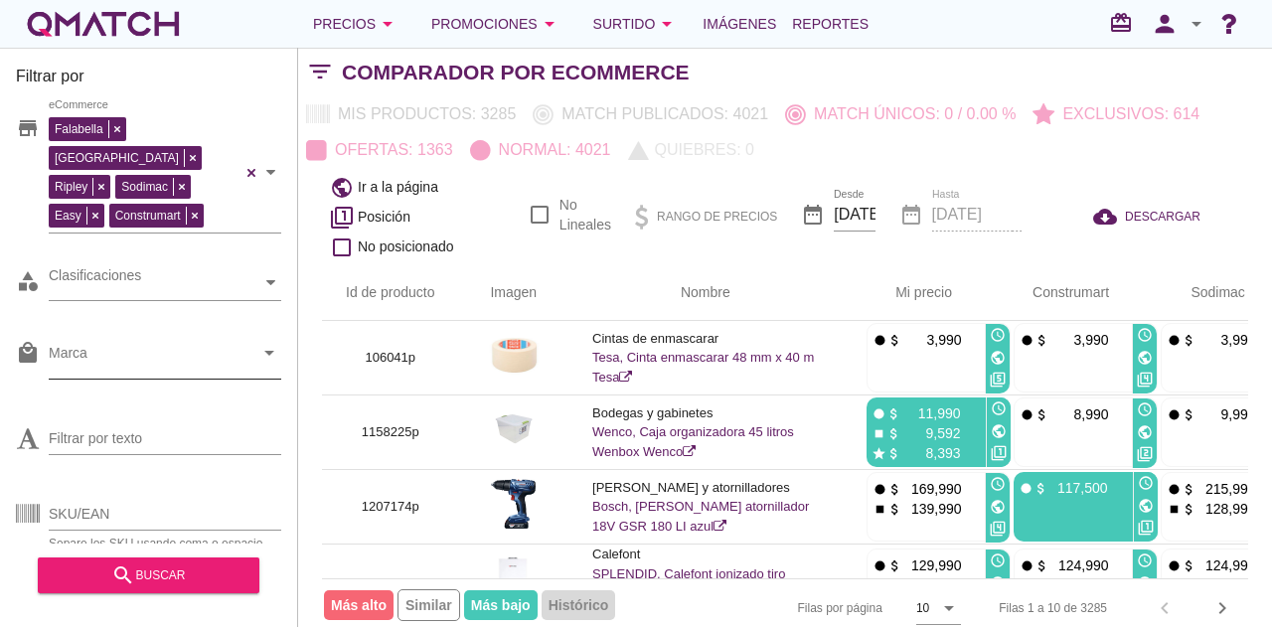
click at [230, 342] on input "Marca" at bounding box center [151, 358] width 205 height 32
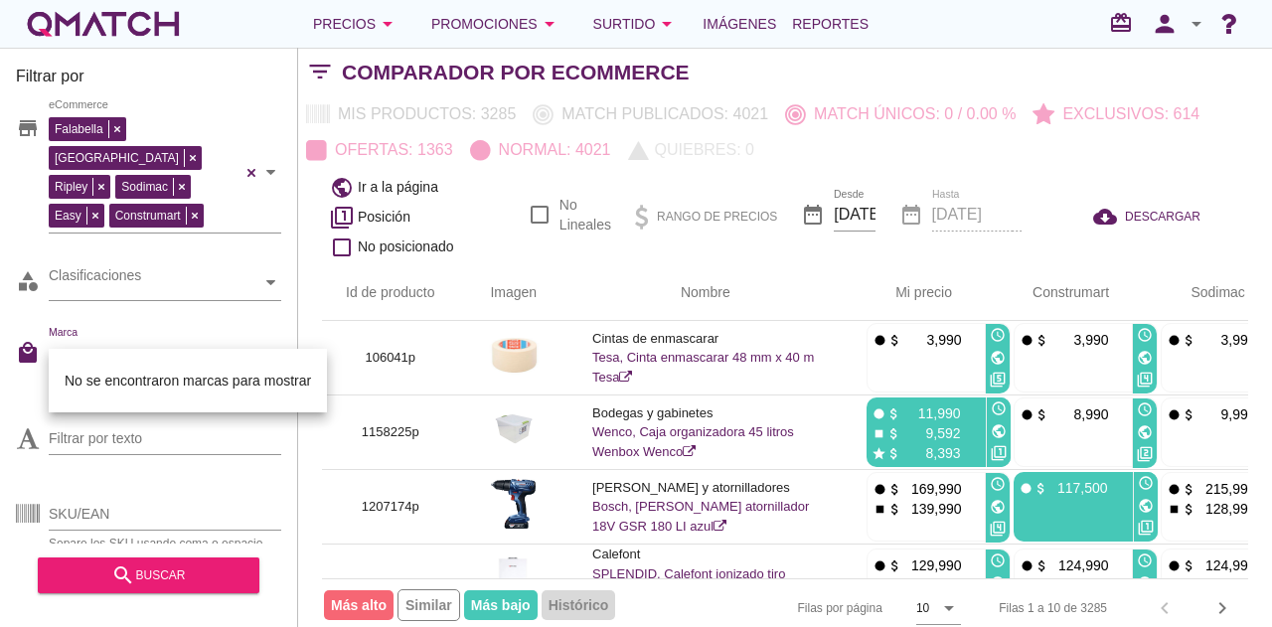
drag, startPoint x: 157, startPoint y: 398, endPoint x: 157, endPoint y: 354, distance: 43.7
click at [157, 395] on div "No se encontraron marcas para mostrar" at bounding box center [188, 381] width 246 height 48
click at [157, 342] on input "stihl" at bounding box center [151, 358] width 205 height 32
type input "stihl"
click at [117, 462] on div at bounding box center [165, 468] width 233 height 12
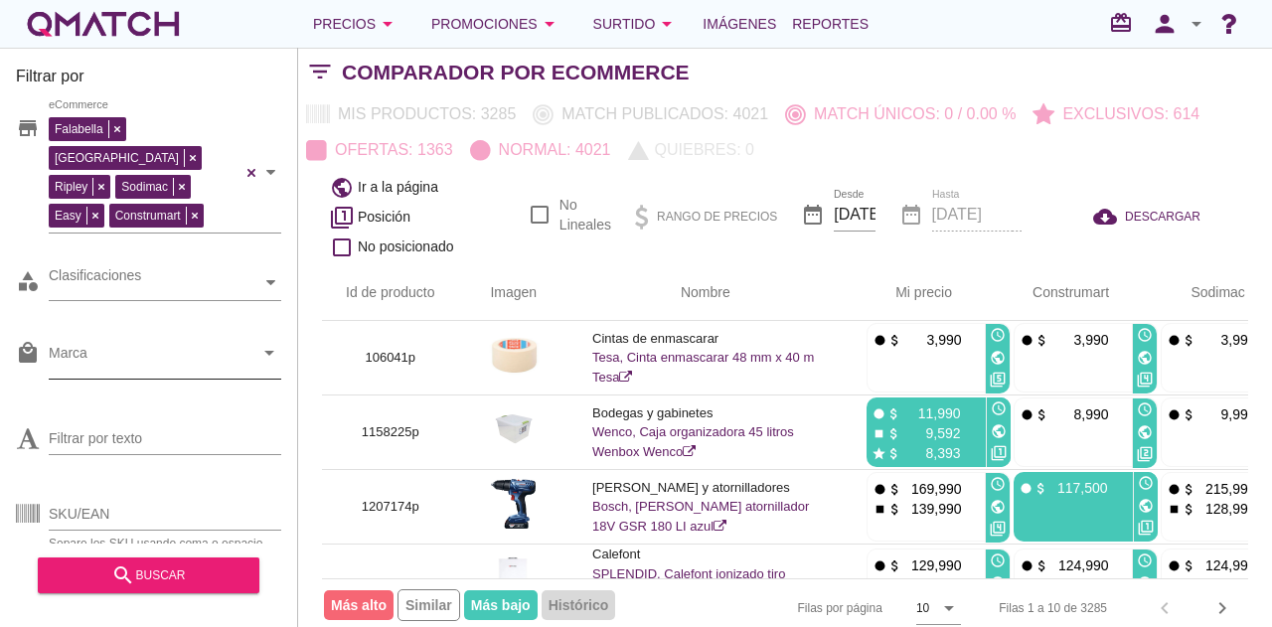
click at [98, 342] on input "Marca" at bounding box center [151, 358] width 205 height 32
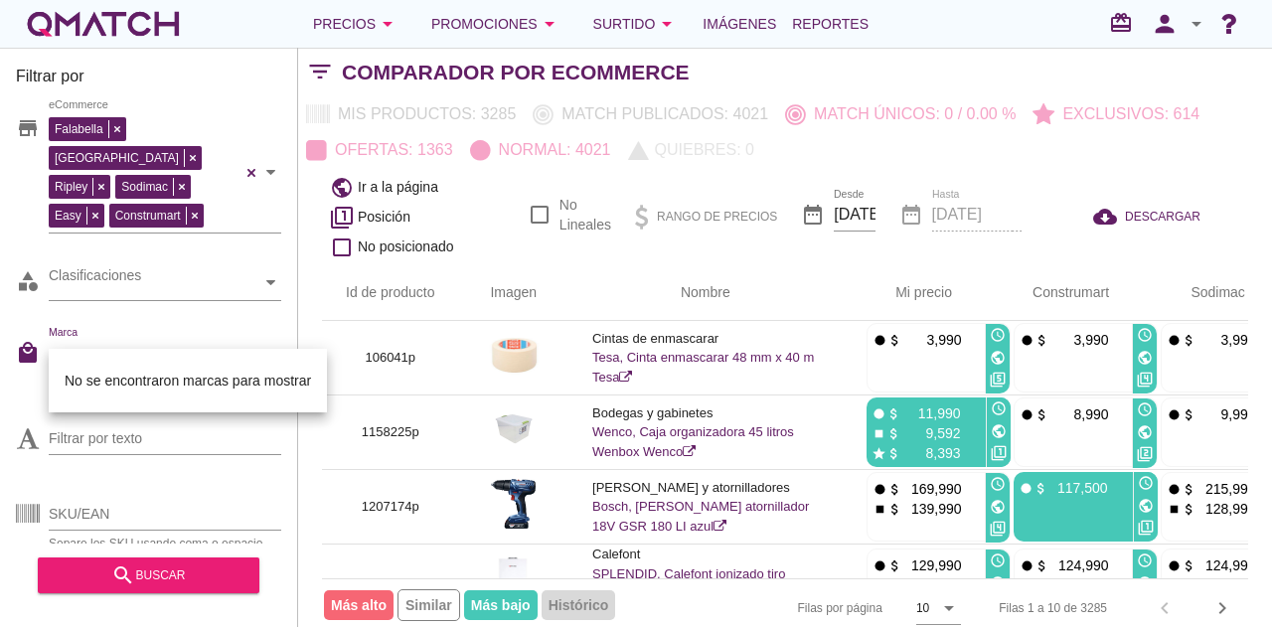
click at [270, 341] on icon "arrow_drop_down" at bounding box center [269, 353] width 24 height 24
drag, startPoint x: 211, startPoint y: 348, endPoint x: 95, endPoint y: 403, distance: 127.6
click at [202, 349] on div "11-08-2025, 4:10:55 am 11-08-2025, 3:51:11 am 11-08-2025, 12:00:00 am 11-08-202…" at bounding box center [636, 313] width 1272 height 627
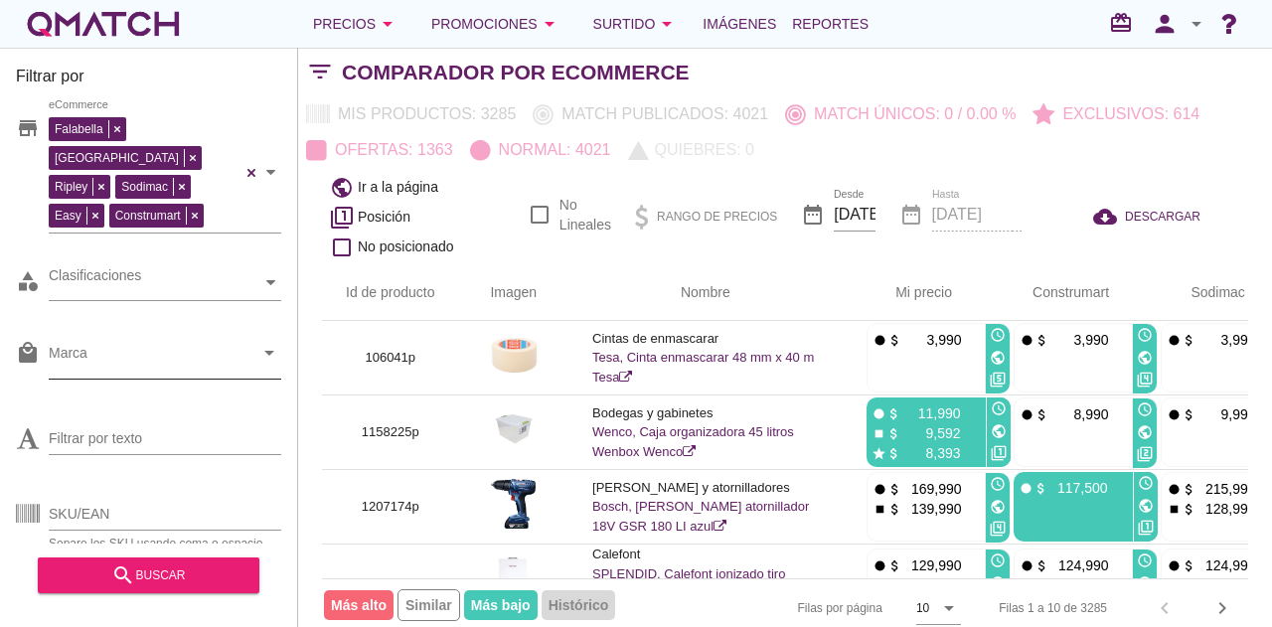
click at [74, 342] on input "Marca" at bounding box center [151, 358] width 205 height 32
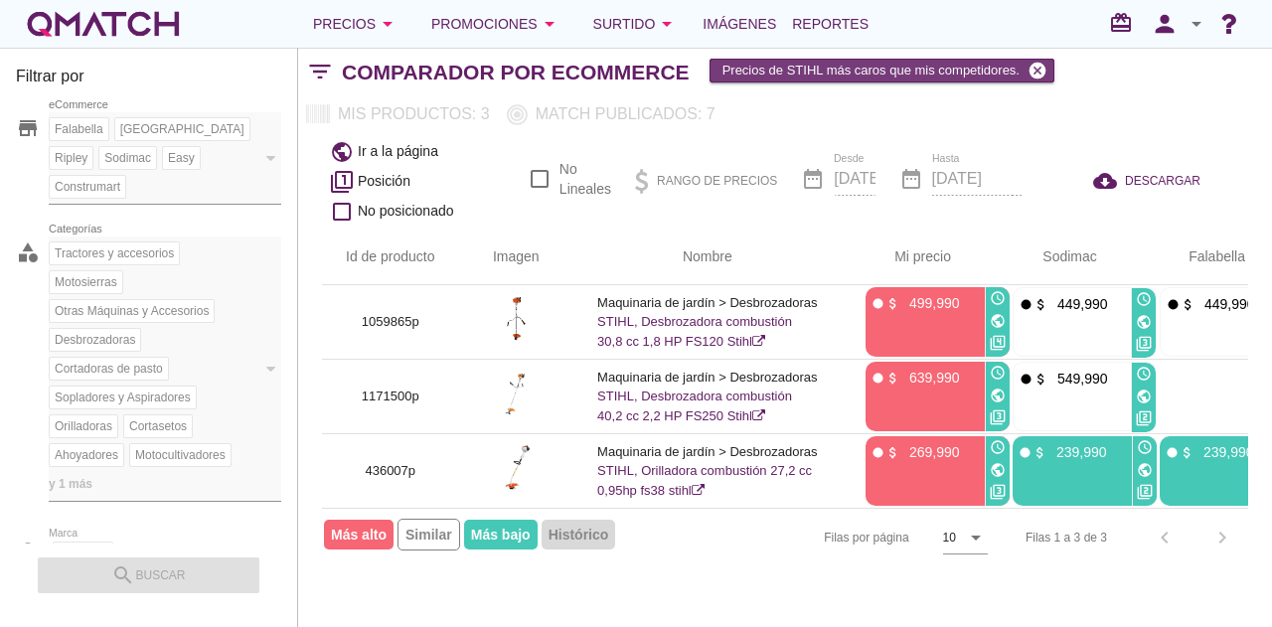
click at [1036, 74] on icon "cancel" at bounding box center [1038, 71] width 20 height 20
click at [1033, 69] on icon "cancel" at bounding box center [1038, 71] width 20 height 20
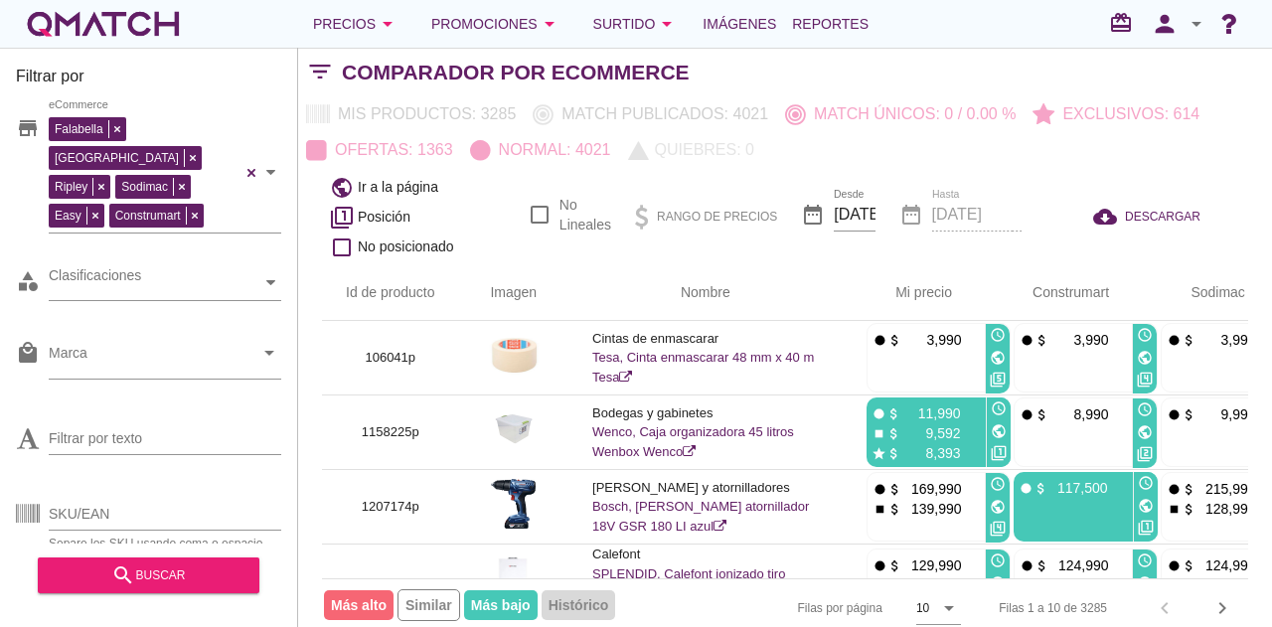
checkbox input "false"
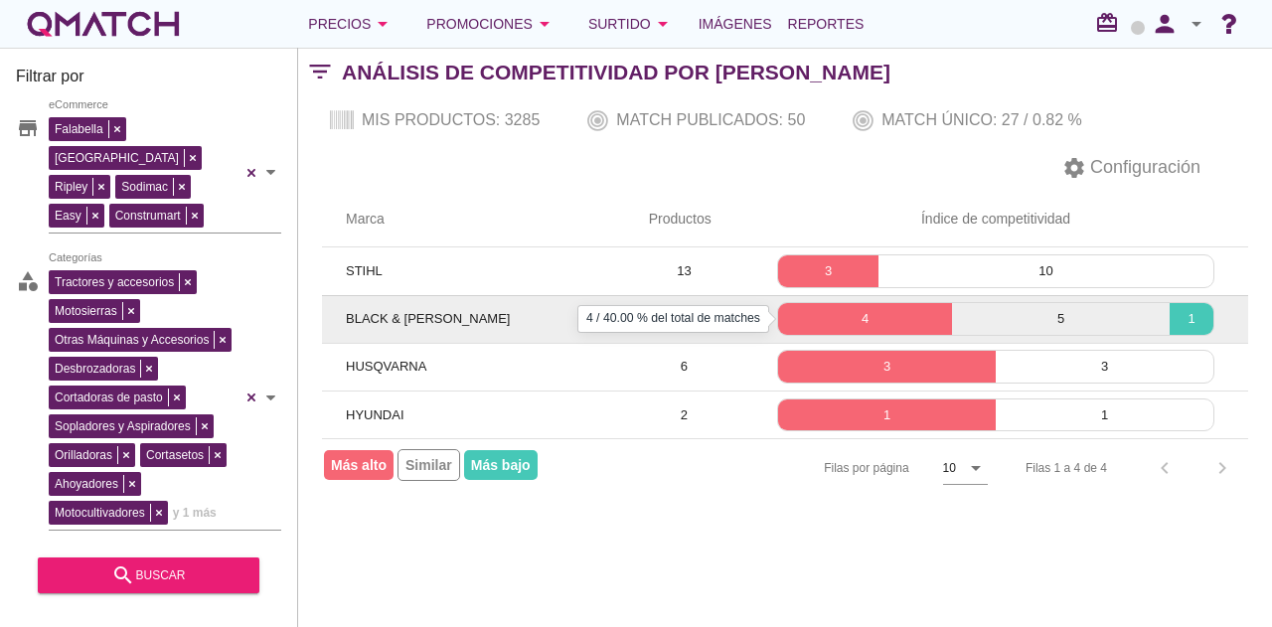
click at [827, 310] on p "4" at bounding box center [865, 319] width 174 height 20
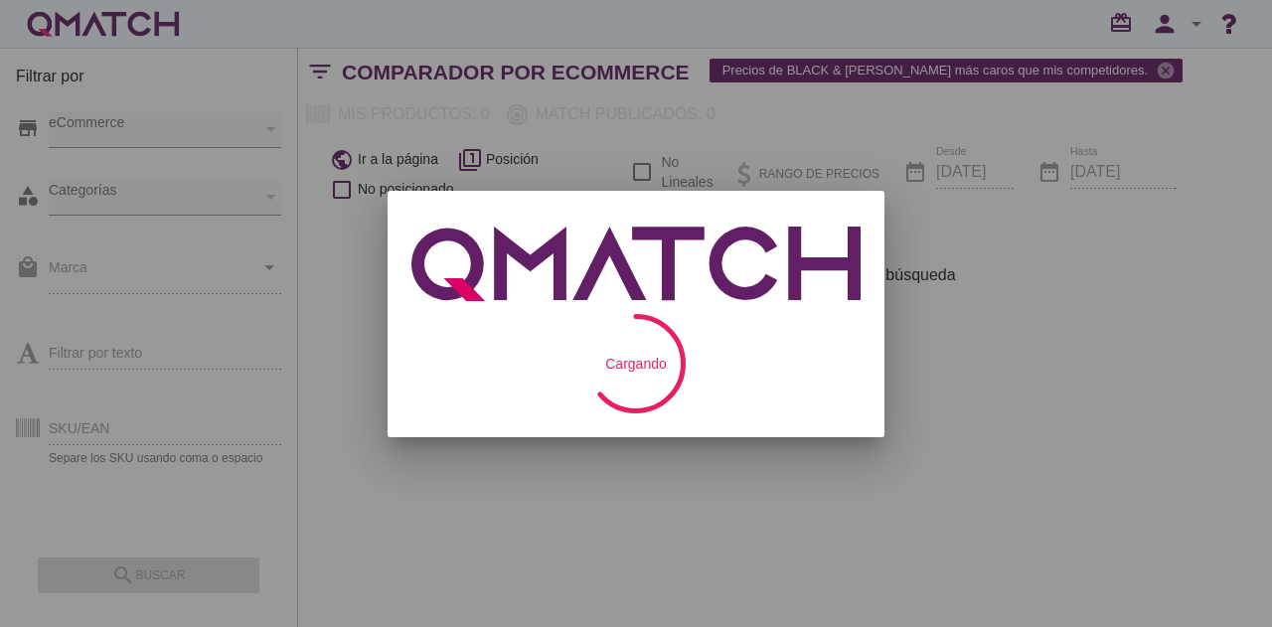
checkbox input "false"
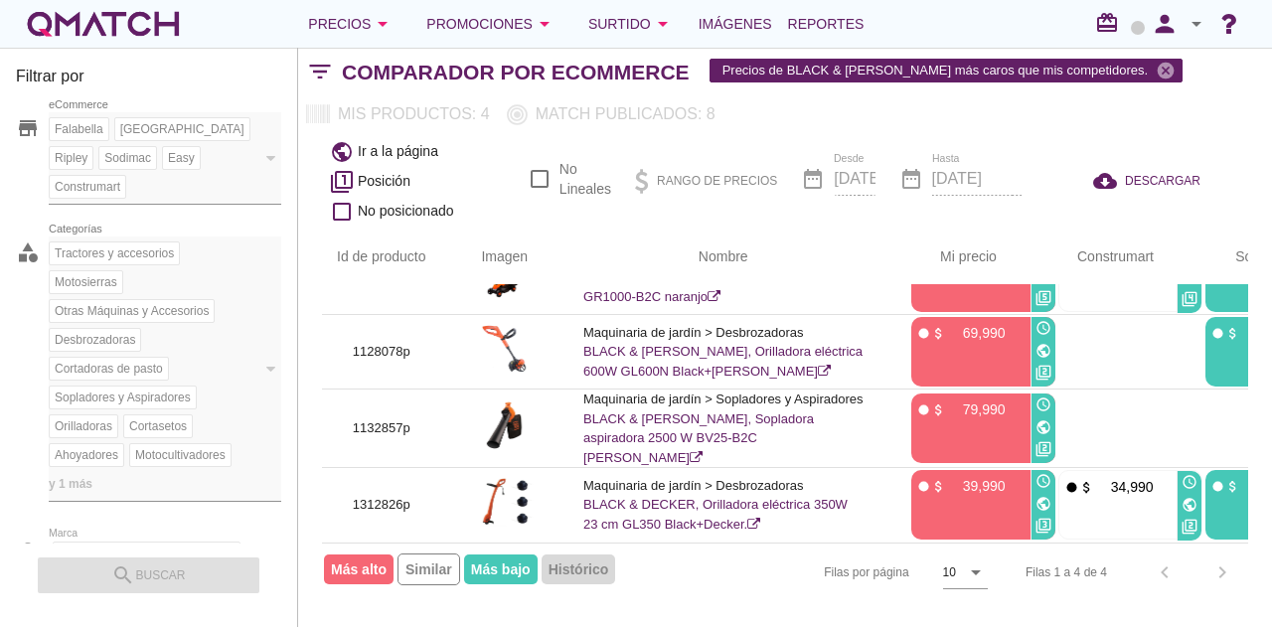
scroll to position [54, 8]
